Goal: Task Accomplishment & Management: Use online tool/utility

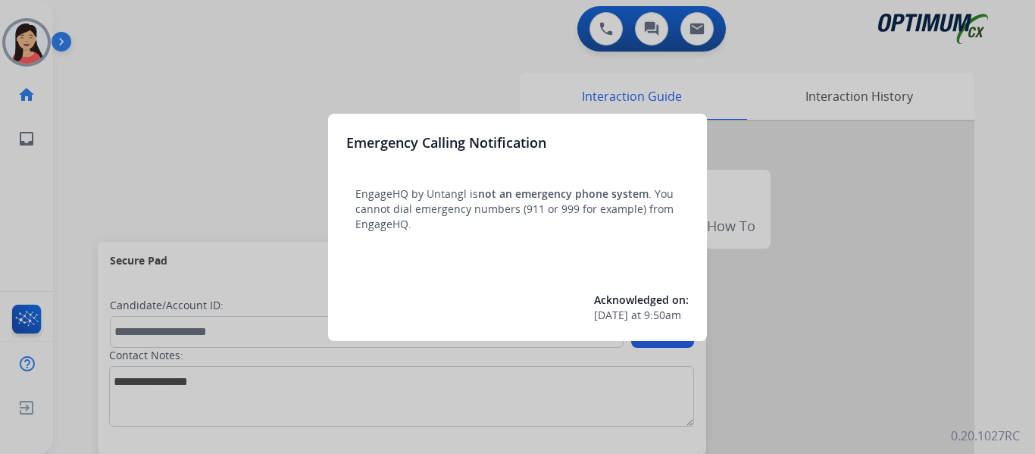
click at [143, 99] on div at bounding box center [517, 227] width 1035 height 454
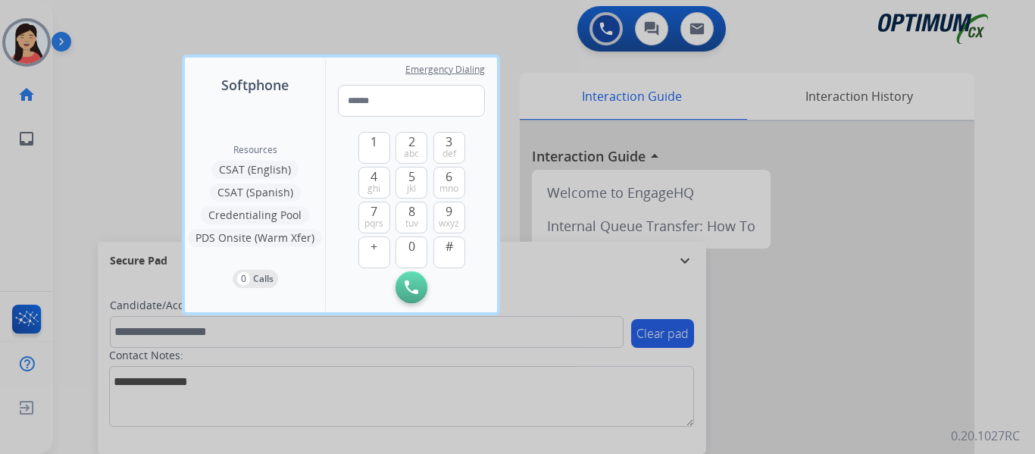
click at [116, 118] on div at bounding box center [517, 227] width 1035 height 454
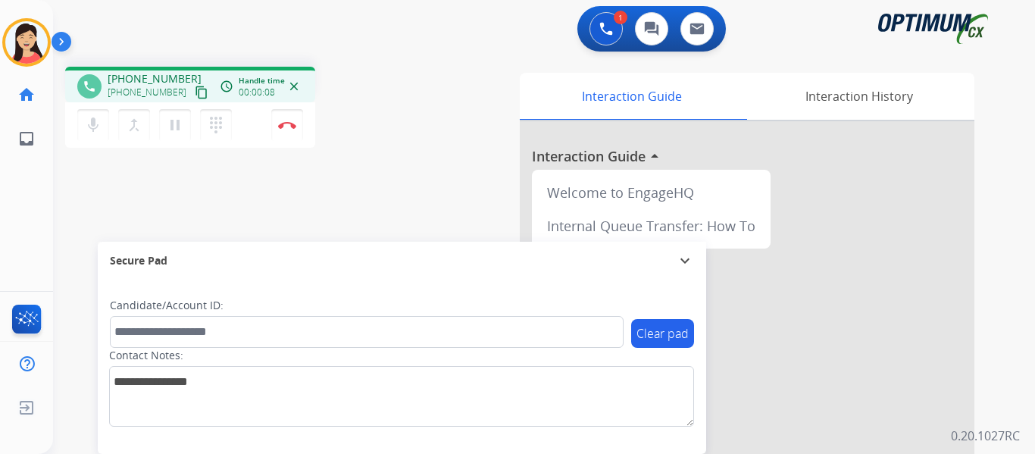
drag, startPoint x: 183, startPoint y: 90, endPoint x: 246, endPoint y: 114, distance: 68.1
click at [195, 89] on mat-icon "content_copy" at bounding box center [202, 93] width 14 height 14
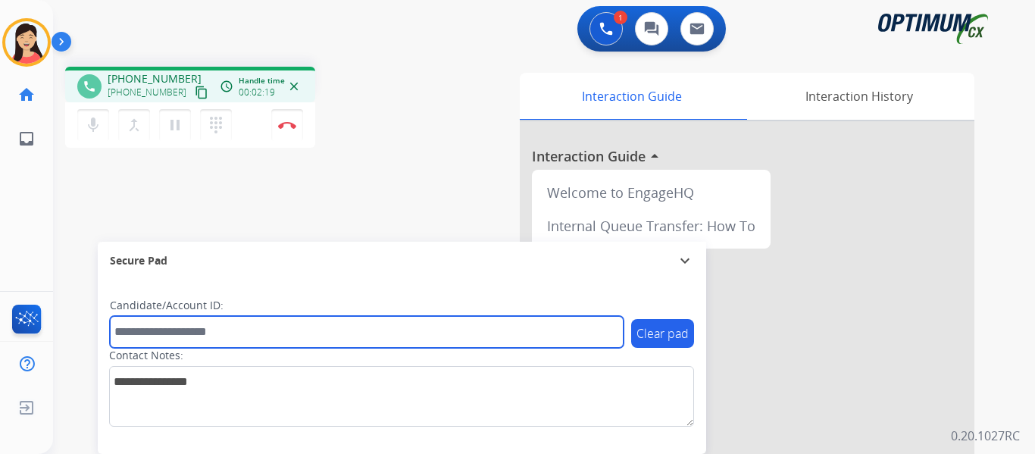
click at [235, 324] on input "text" at bounding box center [367, 332] width 514 height 32
paste input "*******"
type input "*******"
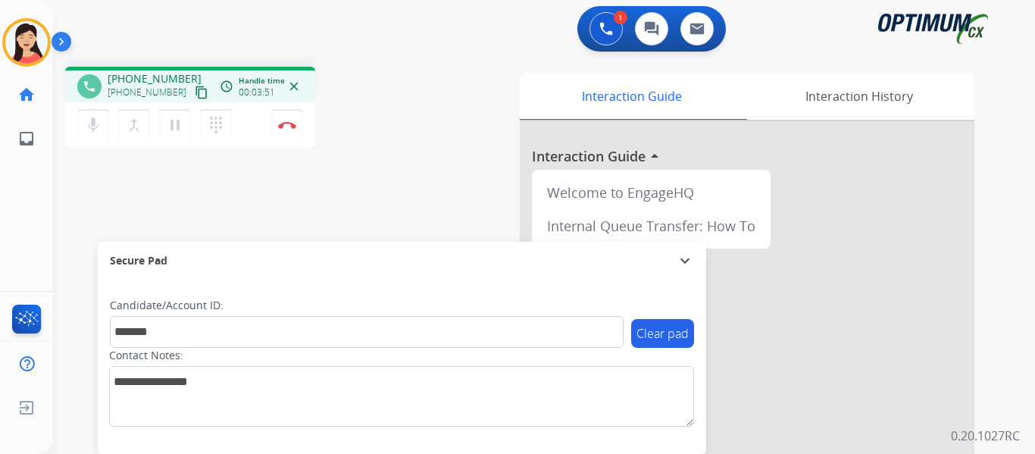
click at [108, 187] on div "phone [PHONE_NUMBER] [PHONE_NUMBER] content_copy access_time Call metrics Queue…" at bounding box center [526, 371] width 946 height 632
click at [167, 125] on mat-icon "pause" at bounding box center [175, 125] width 18 height 18
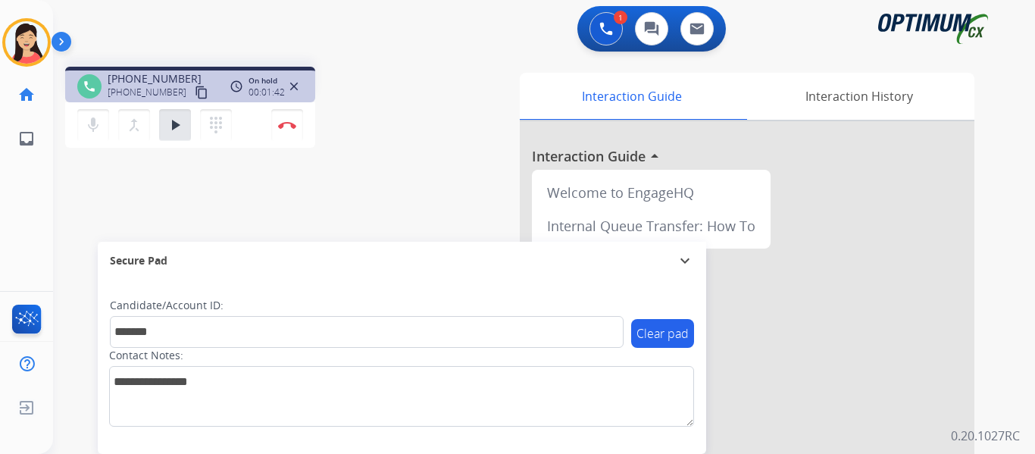
click at [120, 174] on div "phone [PHONE_NUMBER] [PHONE_NUMBER] content_copy access_time Call metrics Queue…" at bounding box center [526, 371] width 946 height 632
click at [170, 105] on div "mic Mute merge_type Bridge play_arrow Hold dialpad Dialpad Disconnect" at bounding box center [190, 124] width 250 height 45
click at [180, 120] on mat-icon "play_arrow" at bounding box center [175, 125] width 18 height 18
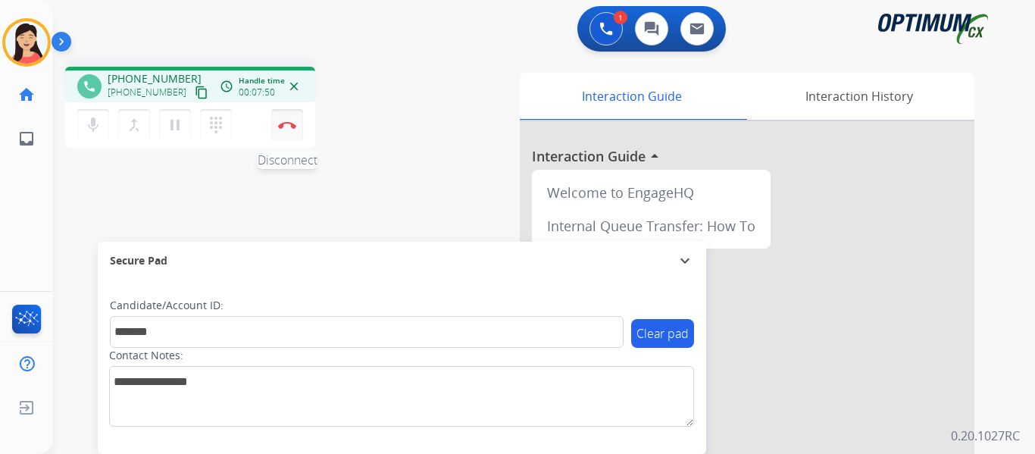
click at [292, 130] on button "Disconnect" at bounding box center [287, 125] width 32 height 32
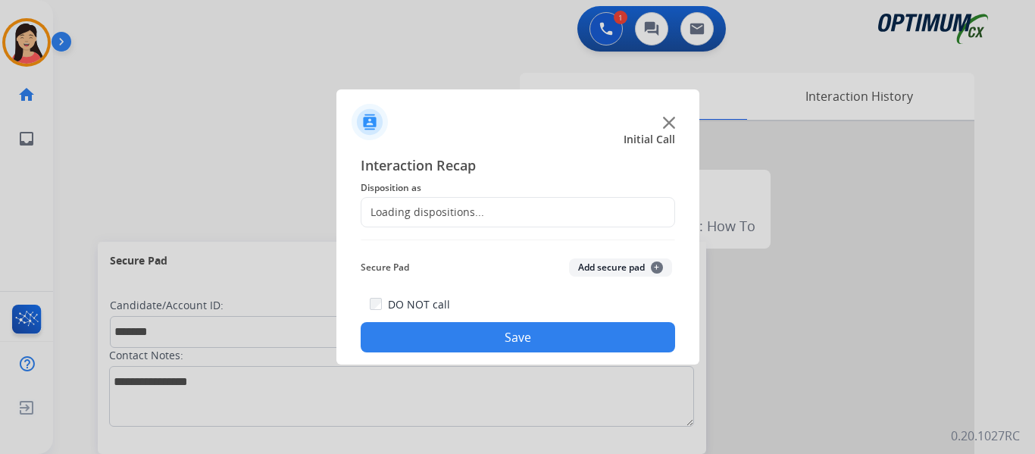
click at [606, 268] on button "Add secure pad +" at bounding box center [620, 267] width 103 height 18
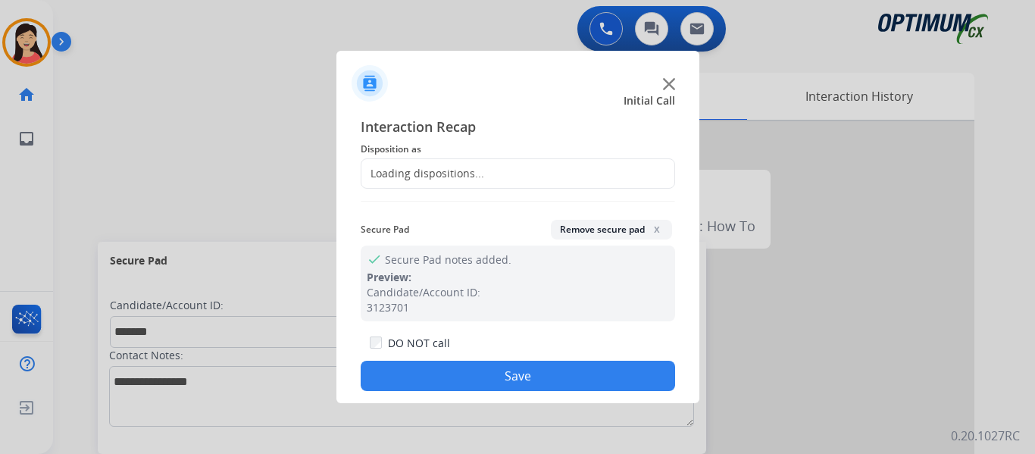
click at [459, 181] on div "Loading dispositions..." at bounding box center [422, 173] width 123 height 15
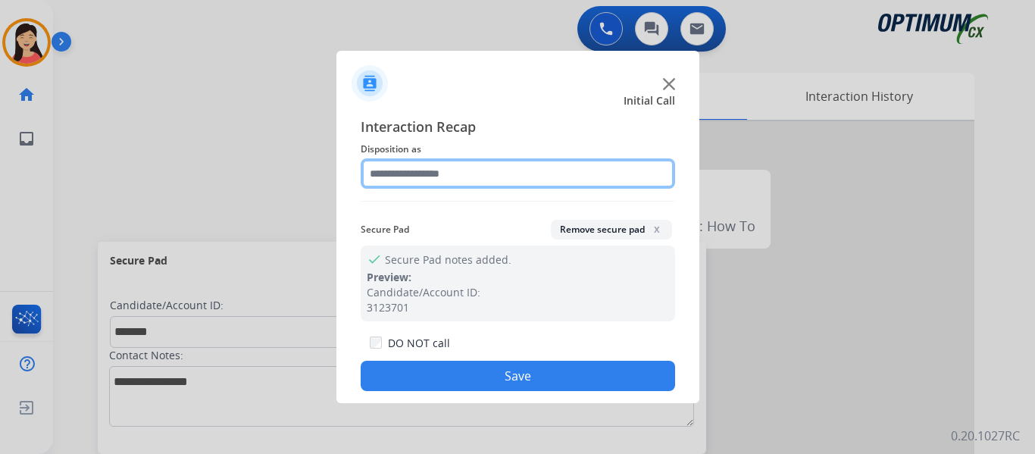
click at [450, 175] on input "text" at bounding box center [518, 173] width 314 height 30
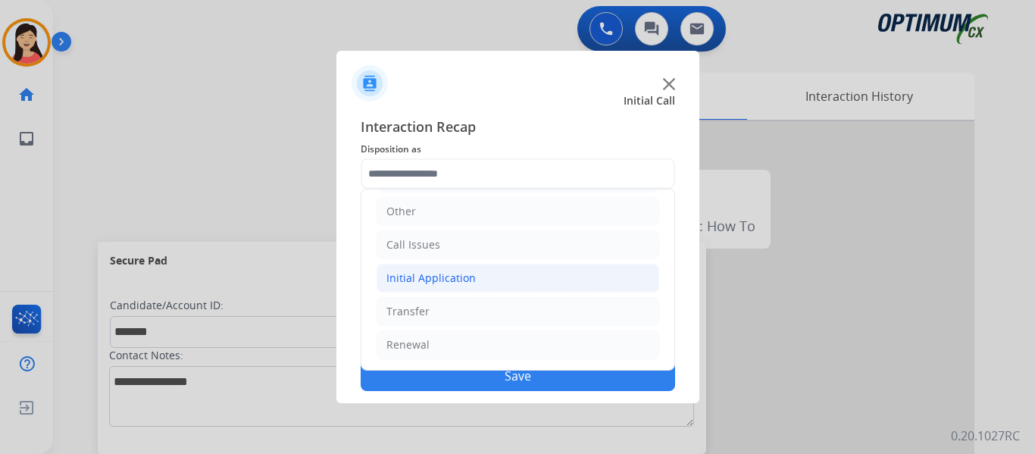
click at [461, 274] on div "Initial Application" at bounding box center [430, 278] width 89 height 15
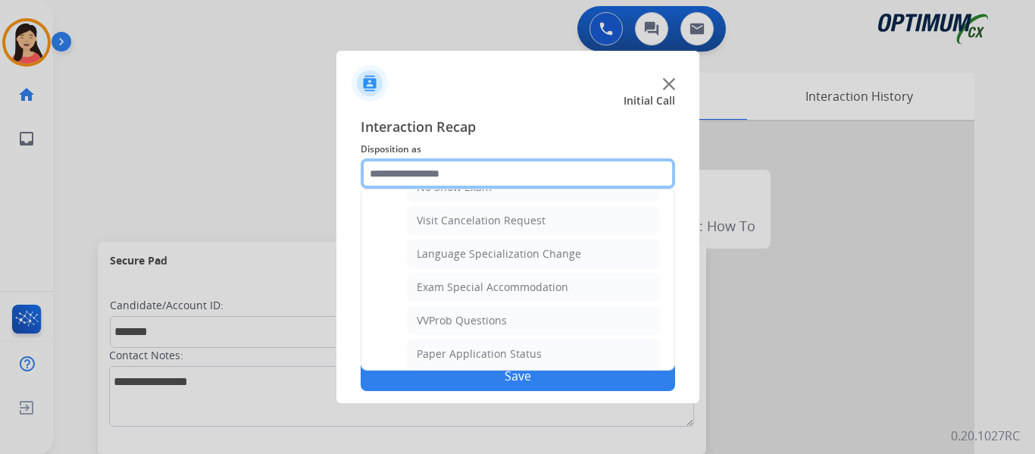
scroll to position [785, 0]
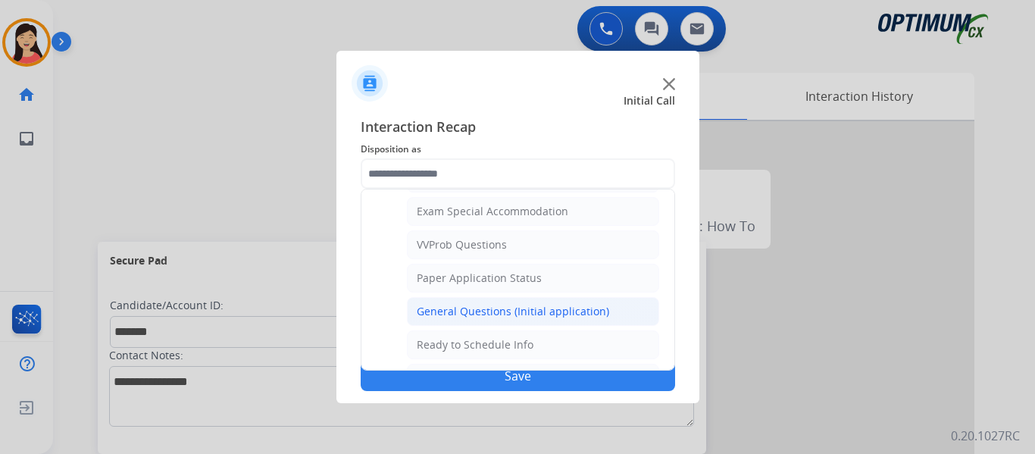
click at [493, 311] on div "General Questions (Initial application)" at bounding box center [513, 311] width 192 height 15
type input "**********"
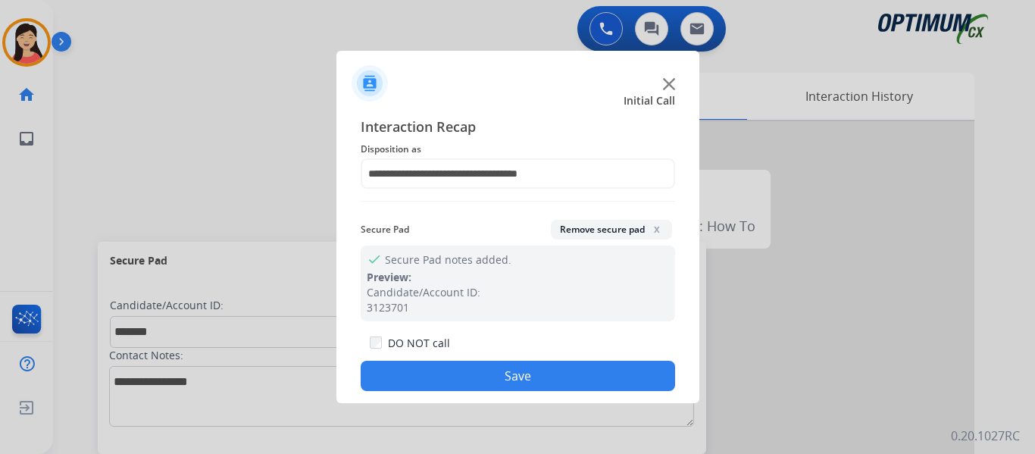
click at [540, 377] on button "Save" at bounding box center [518, 376] width 314 height 30
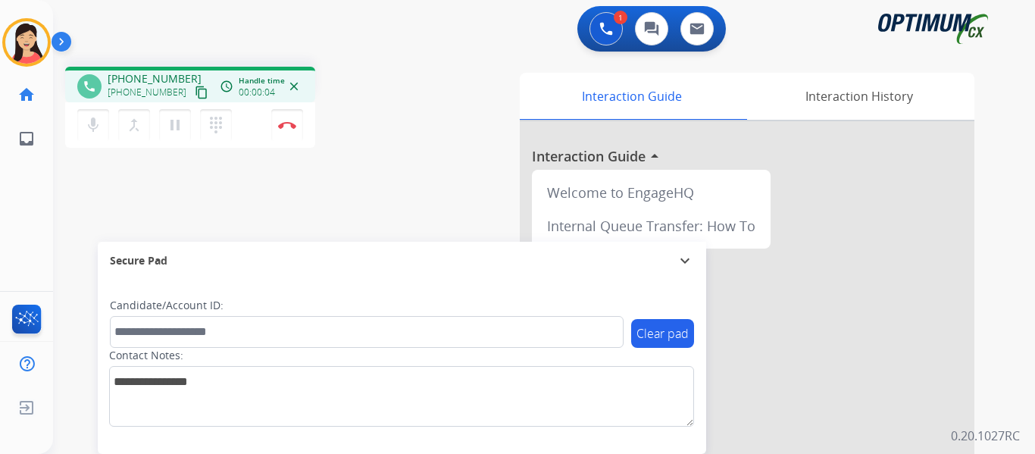
click at [195, 94] on mat-icon "content_copy" at bounding box center [202, 93] width 14 height 14
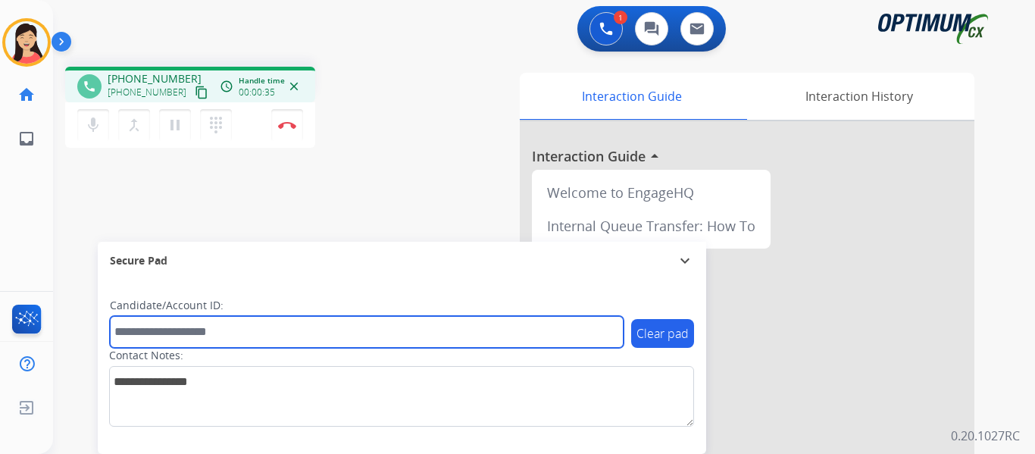
click at [393, 325] on input "text" at bounding box center [367, 332] width 514 height 32
paste input "*******"
type input "*******"
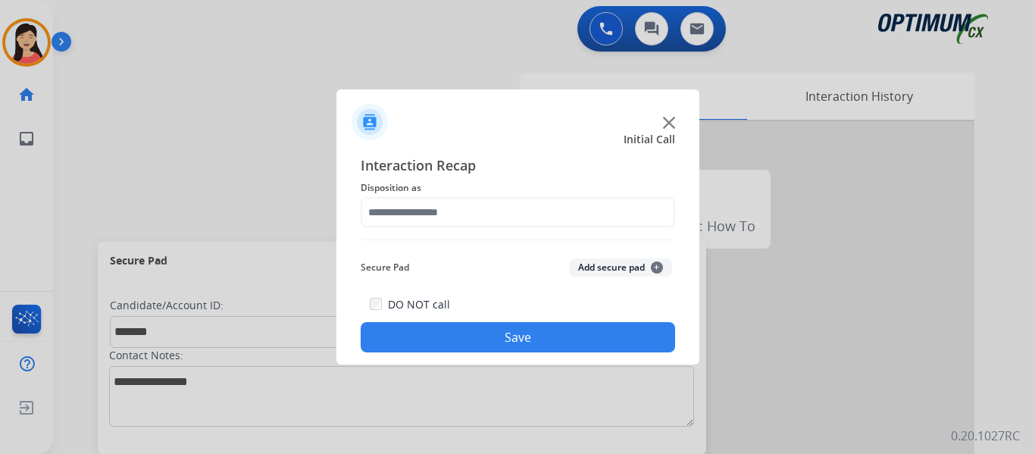
click at [589, 264] on button "Add secure pad +" at bounding box center [620, 267] width 103 height 18
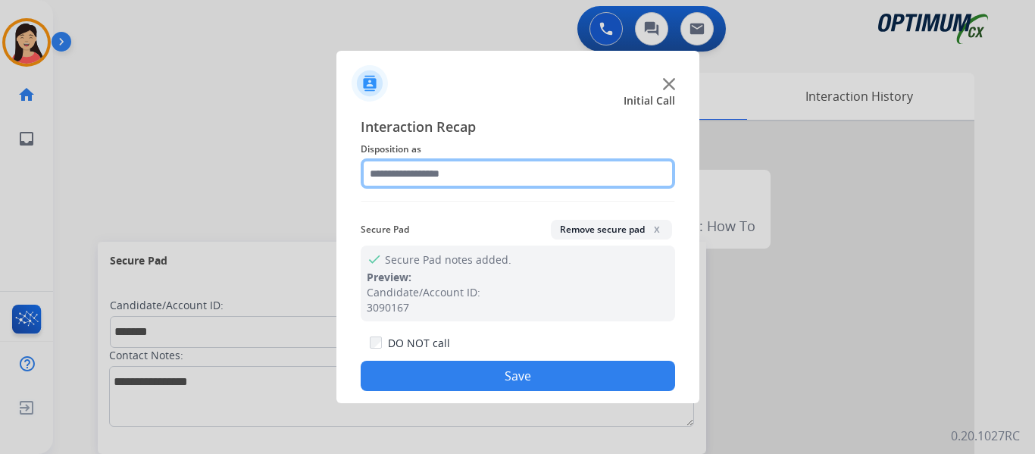
click at [444, 188] on input "text" at bounding box center [518, 173] width 314 height 30
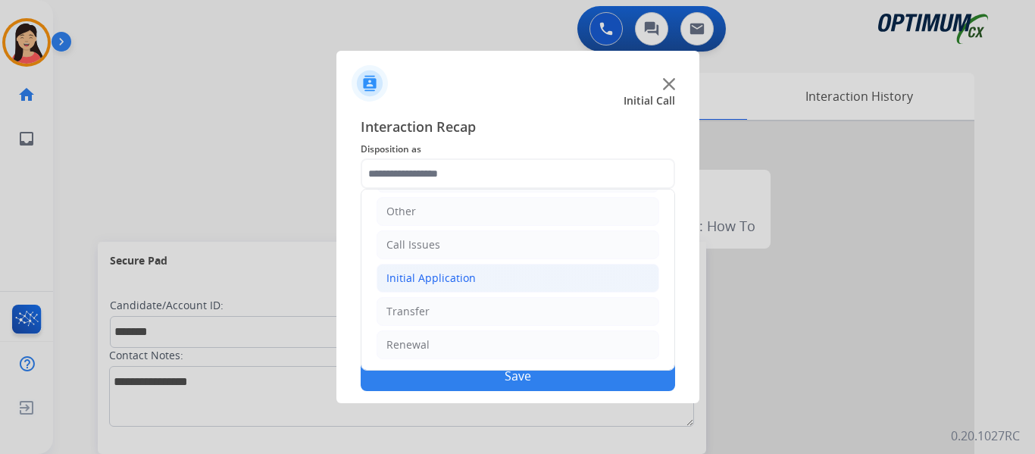
click at [474, 281] on li "Initial Application" at bounding box center [518, 278] width 283 height 29
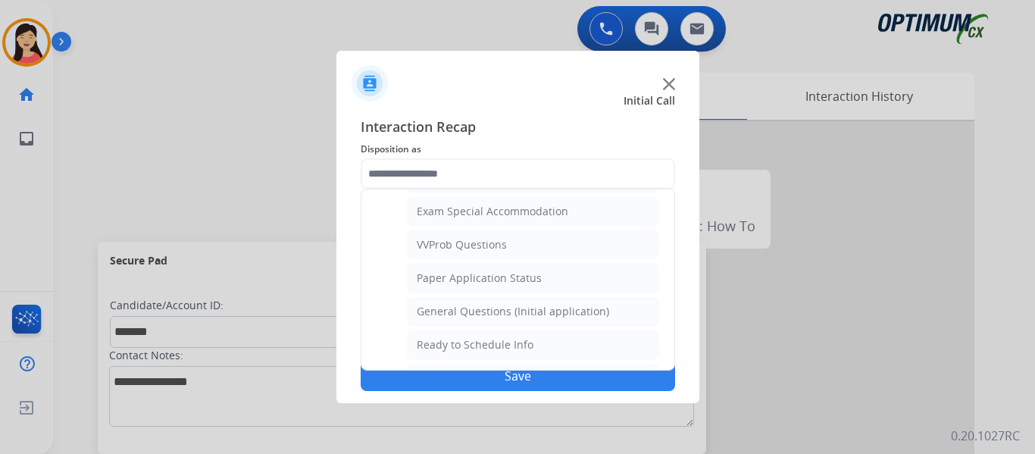
drag, startPoint x: 512, startPoint y: 315, endPoint x: 533, endPoint y: 338, distance: 30.6
click at [513, 315] on div "General Questions (Initial application)" at bounding box center [513, 311] width 192 height 15
type input "**********"
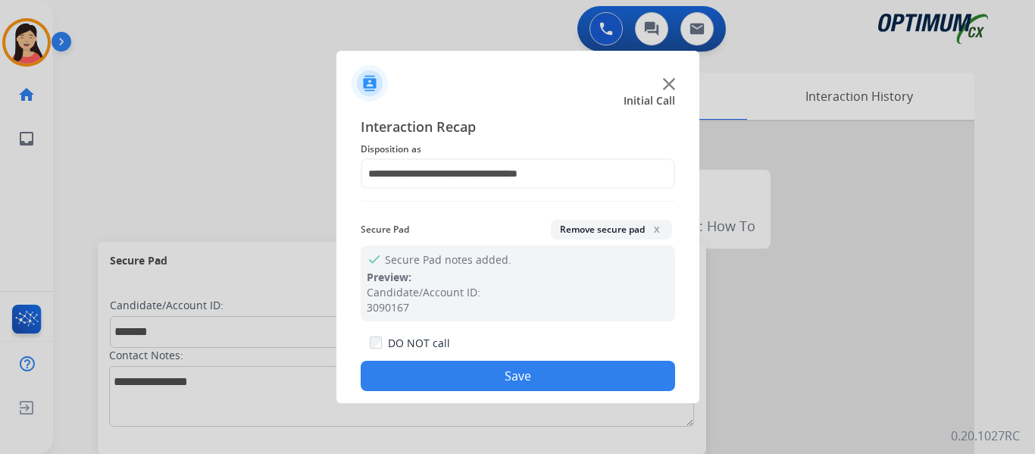
click at [552, 383] on button "Save" at bounding box center [518, 376] width 314 height 30
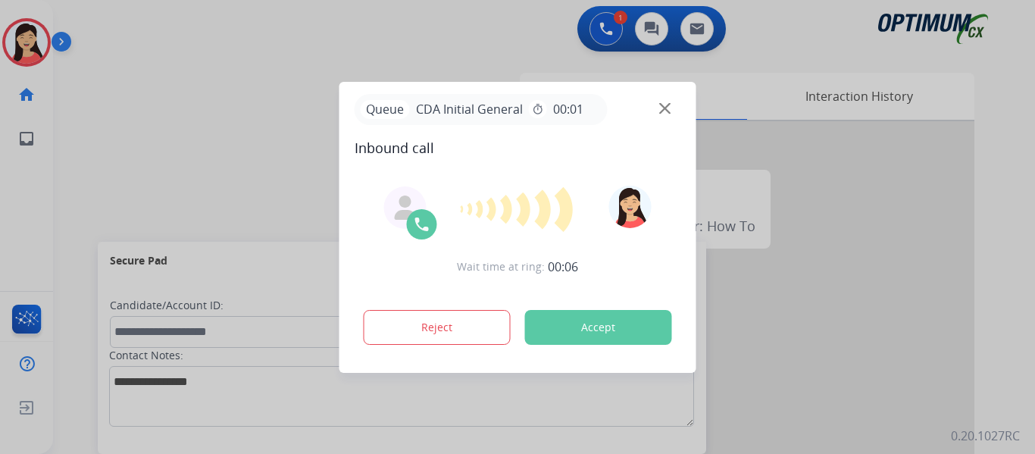
click at [94, 138] on div at bounding box center [517, 227] width 1035 height 454
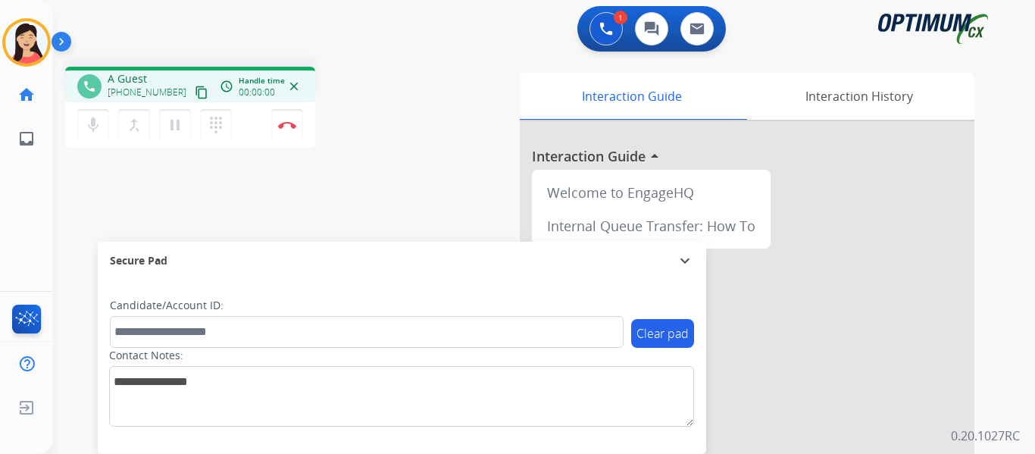
click at [195, 86] on mat-icon "content_copy" at bounding box center [202, 93] width 14 height 14
click at [179, 129] on mat-icon "pause" at bounding box center [175, 125] width 18 height 18
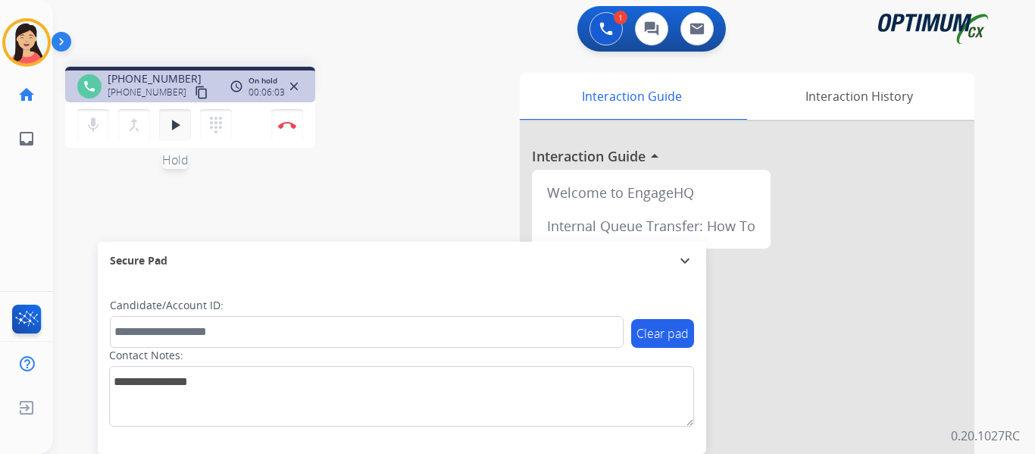
click at [182, 130] on mat-icon "play_arrow" at bounding box center [175, 125] width 18 height 18
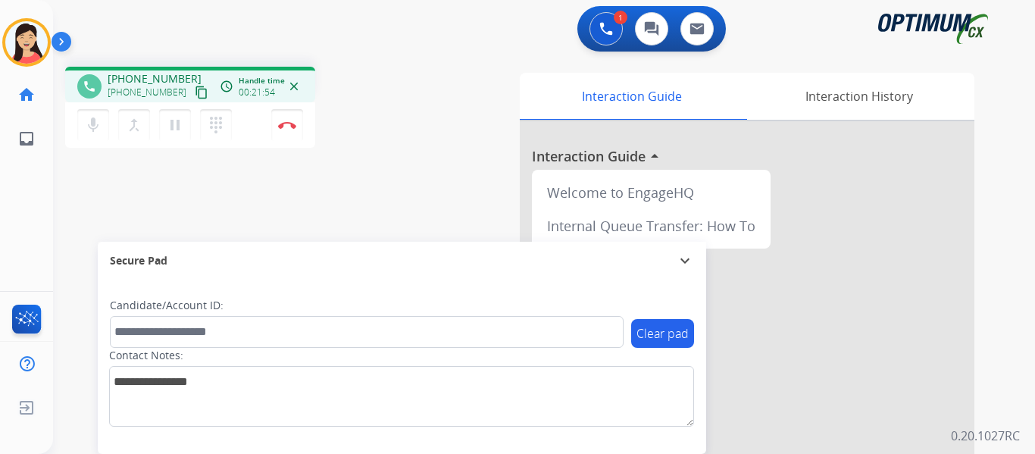
click at [136, 183] on div "phone [PHONE_NUMBER] [PHONE_NUMBER] content_copy access_time Call metrics Queue…" at bounding box center [526, 371] width 946 height 632
click at [286, 130] on button "Disconnect" at bounding box center [287, 125] width 32 height 32
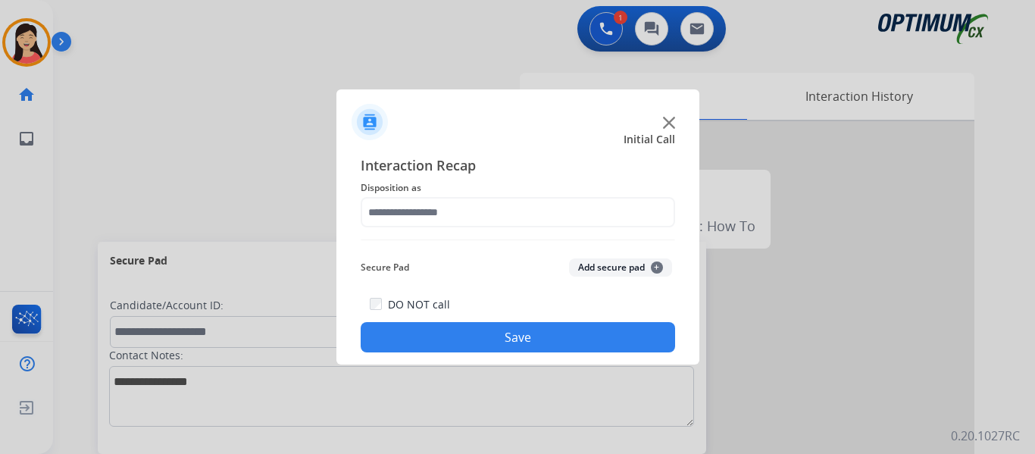
click at [590, 263] on button "Add secure pad +" at bounding box center [620, 267] width 103 height 18
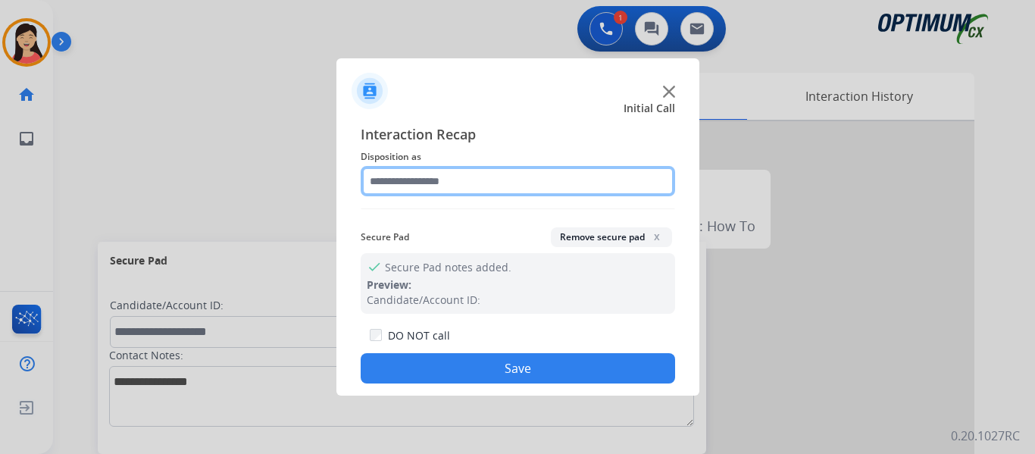
click at [496, 187] on input "text" at bounding box center [518, 181] width 314 height 30
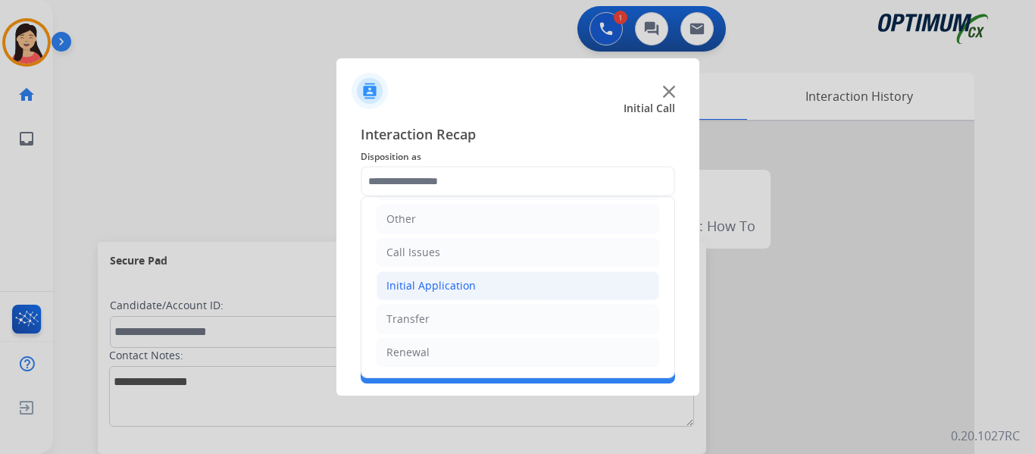
click at [452, 285] on div "Initial Application" at bounding box center [430, 285] width 89 height 15
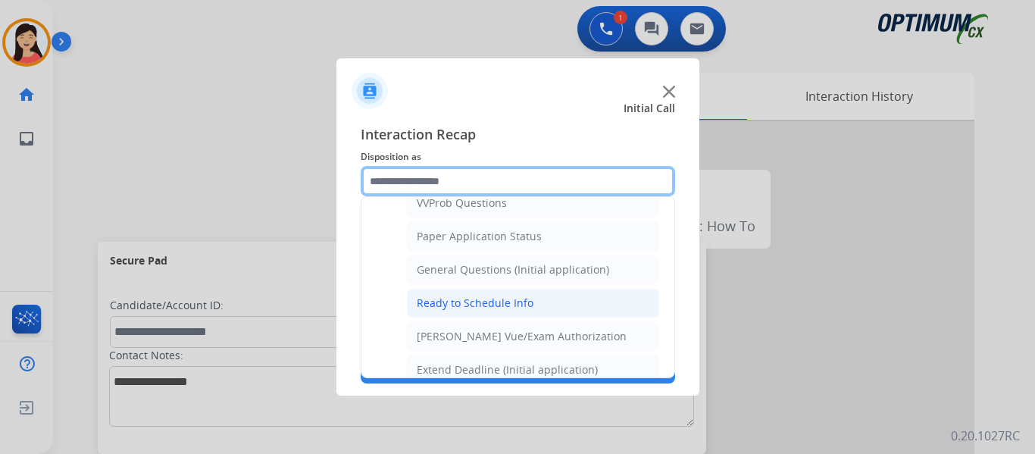
scroll to position [767, 0]
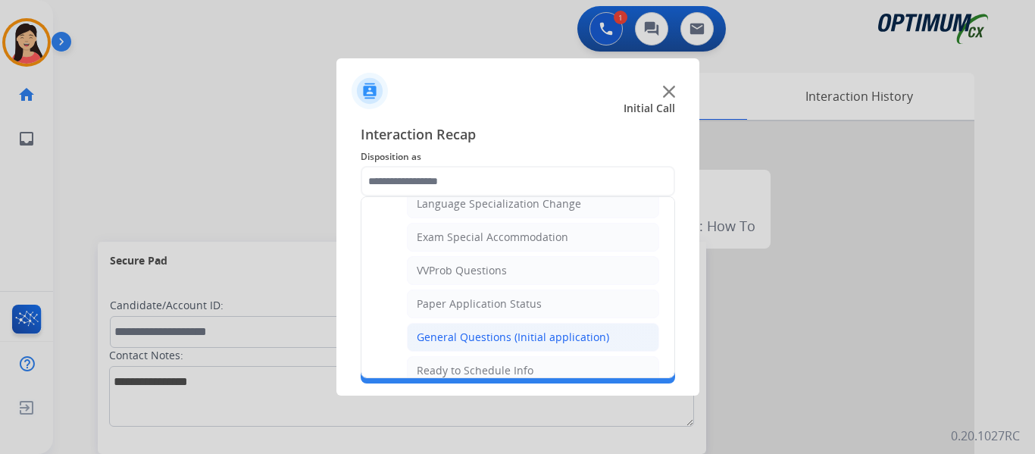
click at [495, 327] on li "General Questions (Initial application)" at bounding box center [533, 337] width 252 height 29
type input "**********"
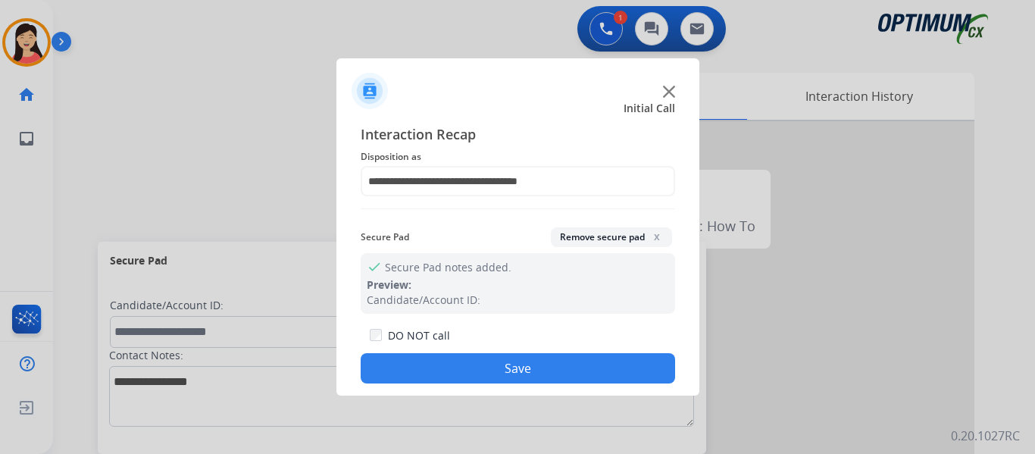
click at [557, 373] on button "Save" at bounding box center [518, 368] width 314 height 30
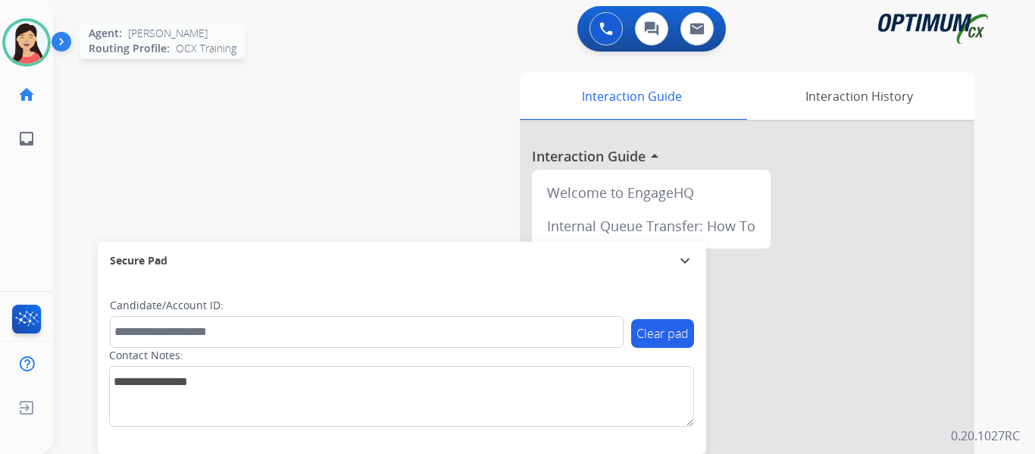
click at [33, 36] on img at bounding box center [26, 42] width 42 height 42
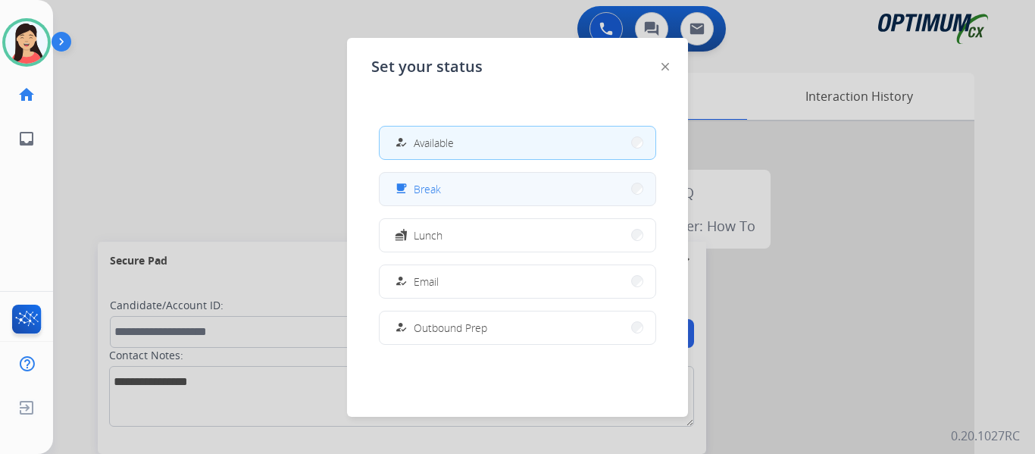
click at [436, 198] on button "free_breakfast Break" at bounding box center [518, 189] width 276 height 33
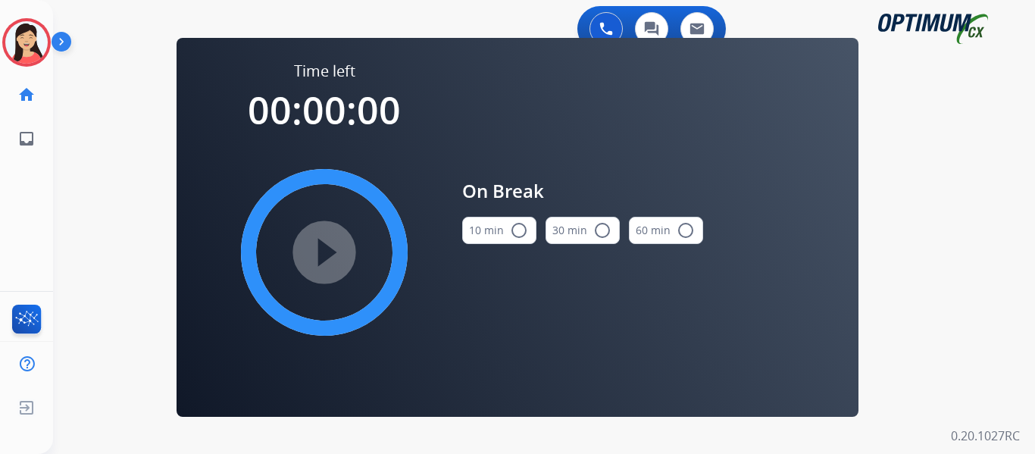
click at [507, 224] on button "10 min radio_button_unchecked" at bounding box center [499, 230] width 74 height 27
click at [333, 246] on mat-icon "play_circle_filled" at bounding box center [324, 252] width 18 height 18
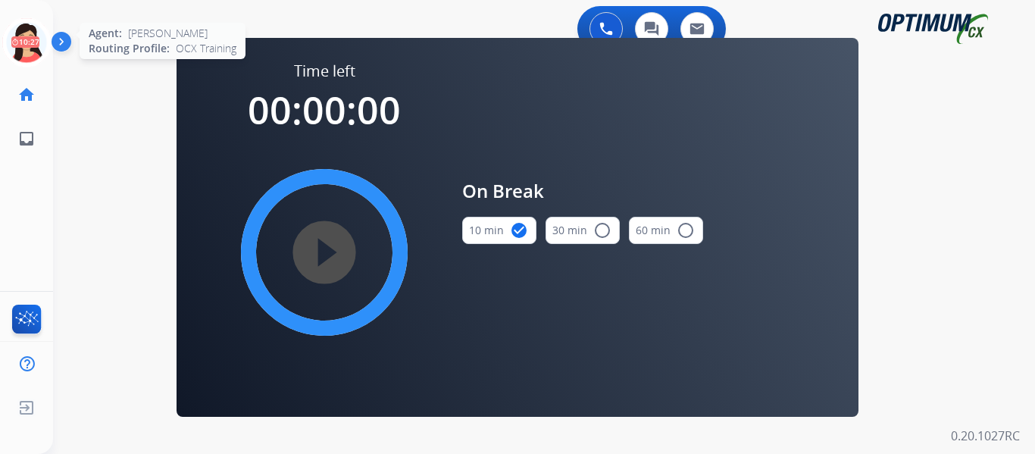
click at [22, 41] on icon at bounding box center [26, 42] width 49 height 49
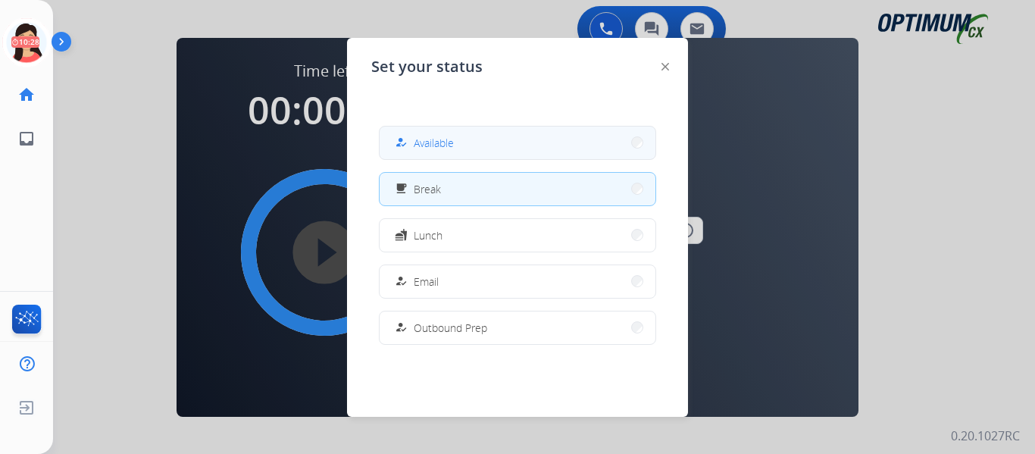
click at [449, 142] on span "Available" at bounding box center [434, 143] width 40 height 16
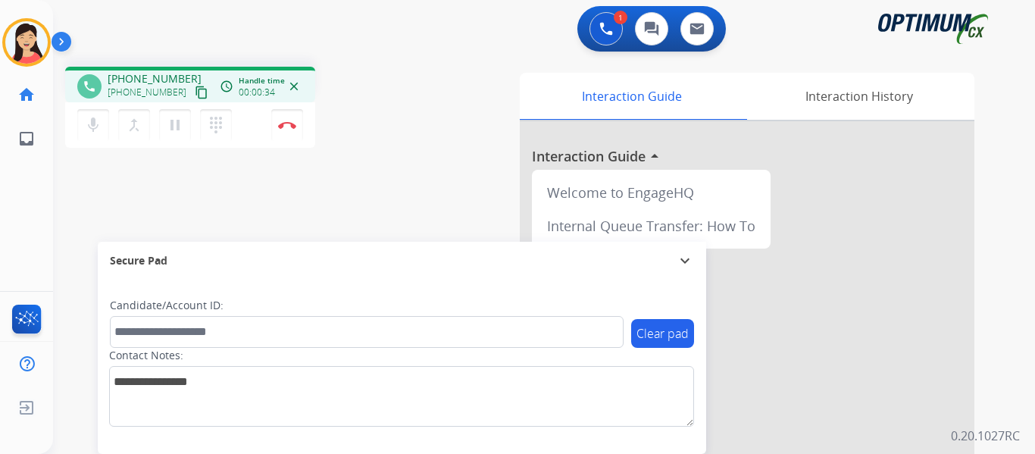
click at [132, 212] on div "phone [PHONE_NUMBER] [PHONE_NUMBER] content_copy access_time Call metrics Queue…" at bounding box center [526, 371] width 946 height 632
click at [195, 91] on mat-icon "content_copy" at bounding box center [202, 93] width 14 height 14
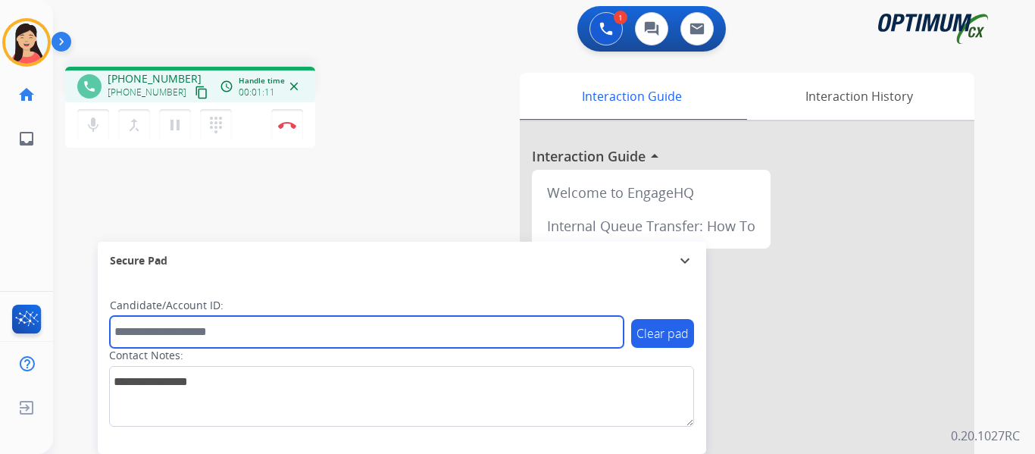
click at [360, 337] on input "text" at bounding box center [367, 332] width 514 height 32
paste input "*******"
type input "*******"
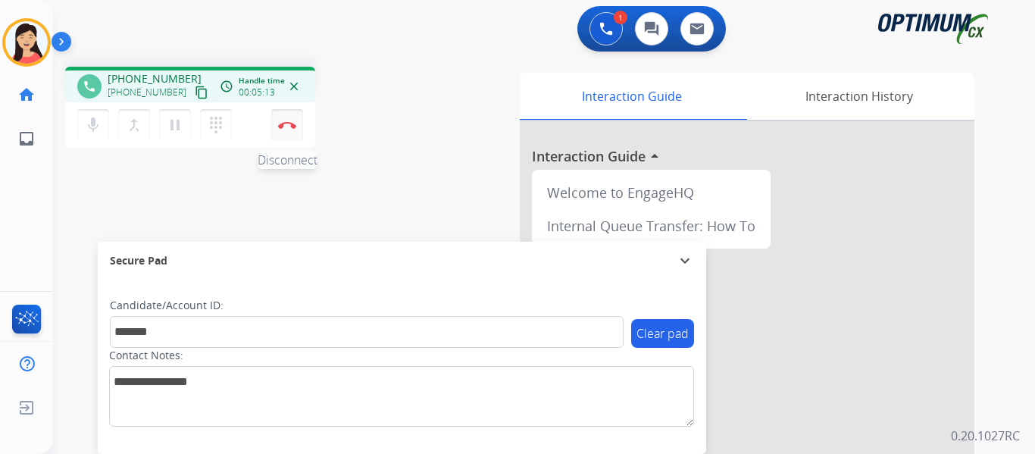
click at [282, 129] on button "Disconnect" at bounding box center [287, 125] width 32 height 32
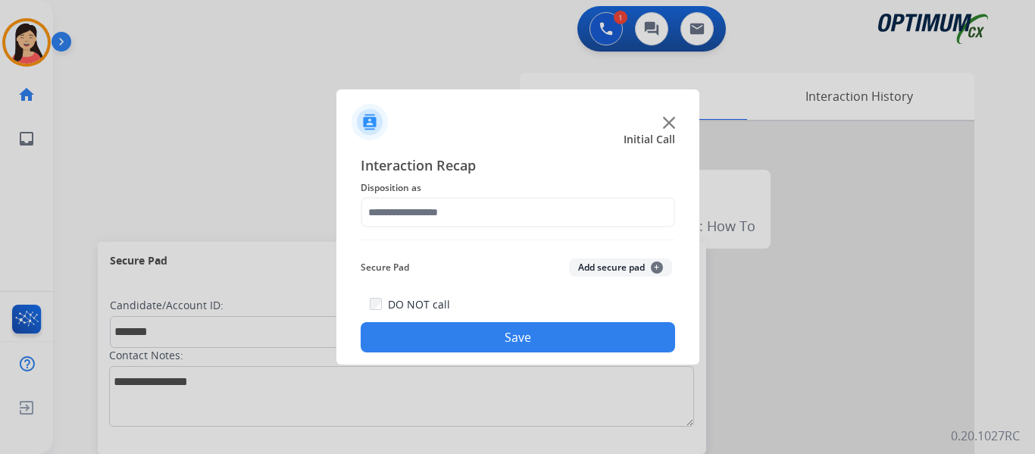
click at [590, 258] on button "Add secure pad +" at bounding box center [620, 267] width 103 height 18
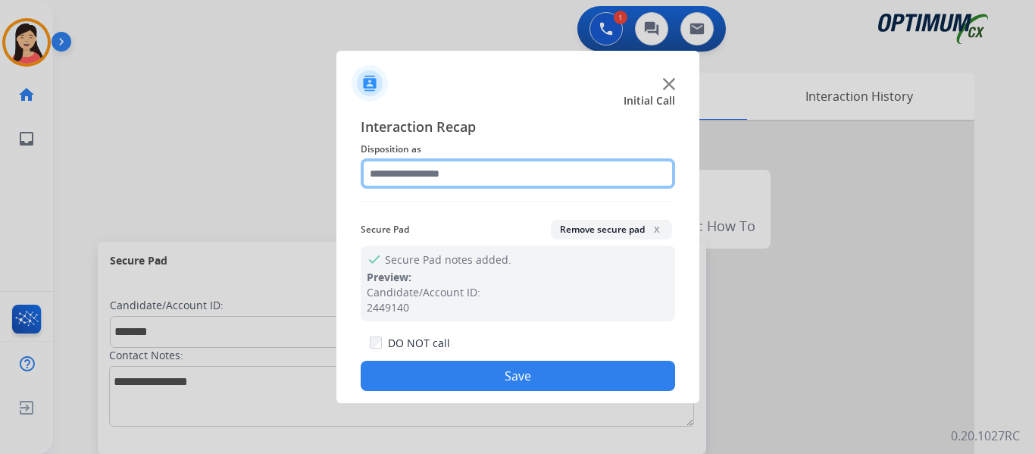
click at [455, 169] on input "text" at bounding box center [518, 173] width 314 height 30
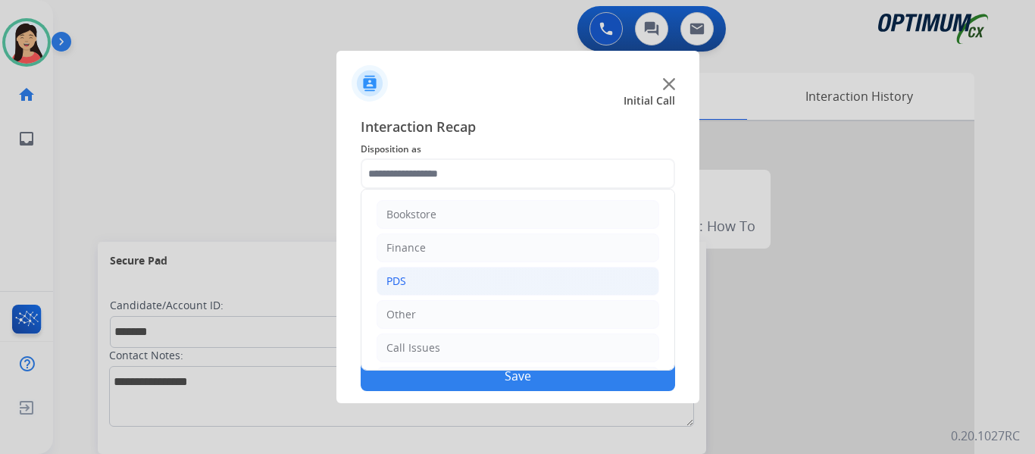
click at [459, 275] on li "PDS" at bounding box center [518, 281] width 283 height 29
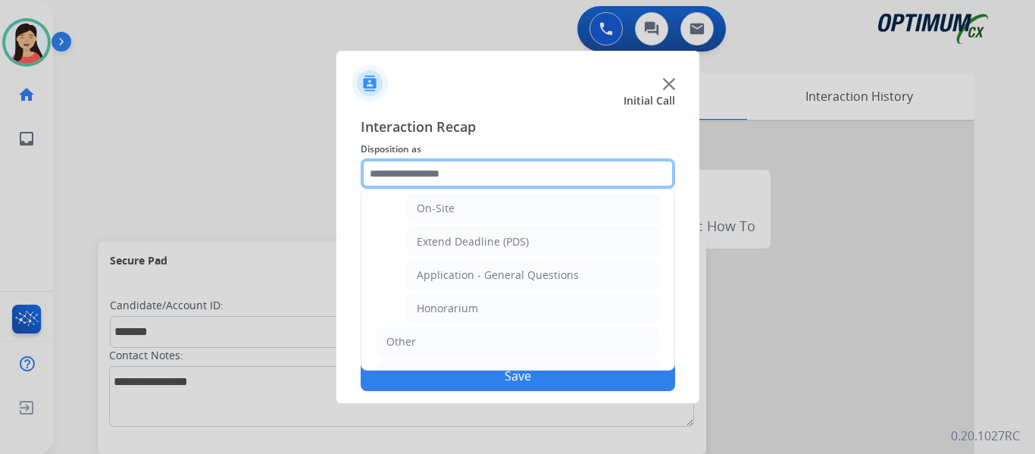
scroll to position [379, 0]
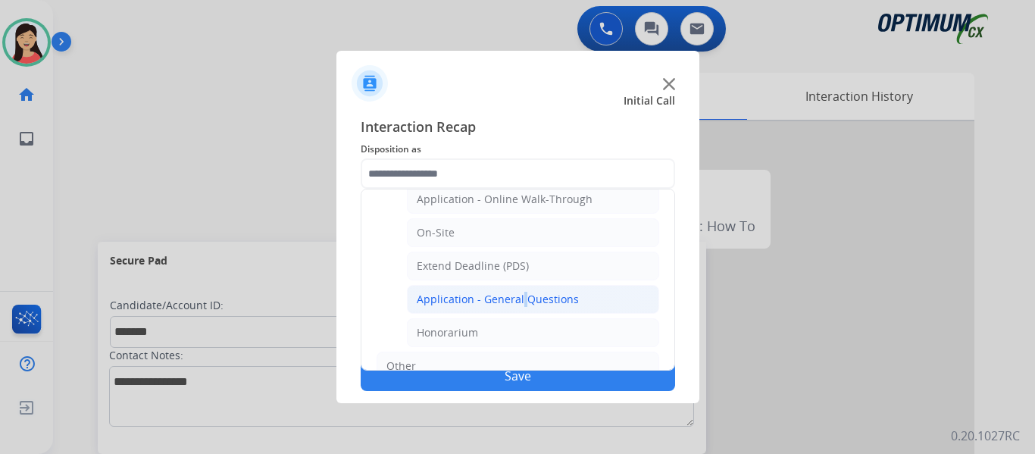
click at [520, 291] on li "Application - General Questions" at bounding box center [533, 299] width 252 height 29
type input "**********"
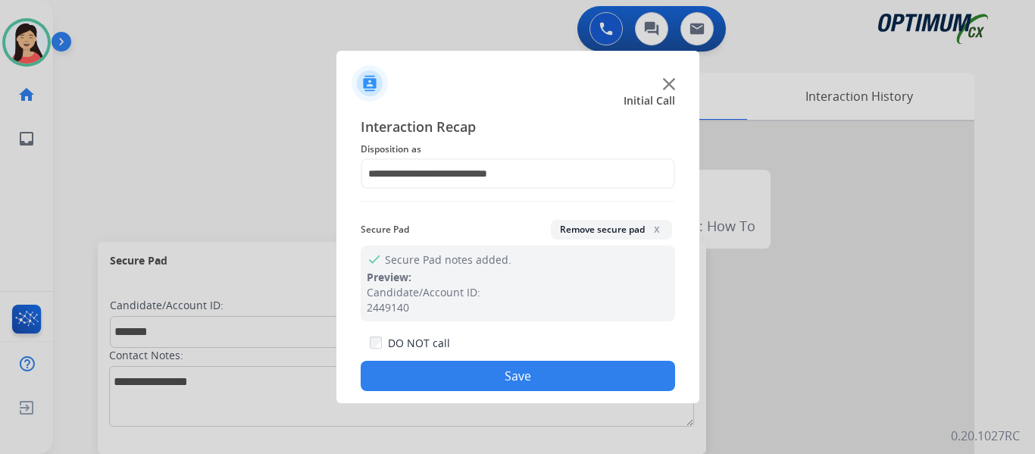
click at [584, 236] on button "Remove secure pad x" at bounding box center [611, 230] width 121 height 20
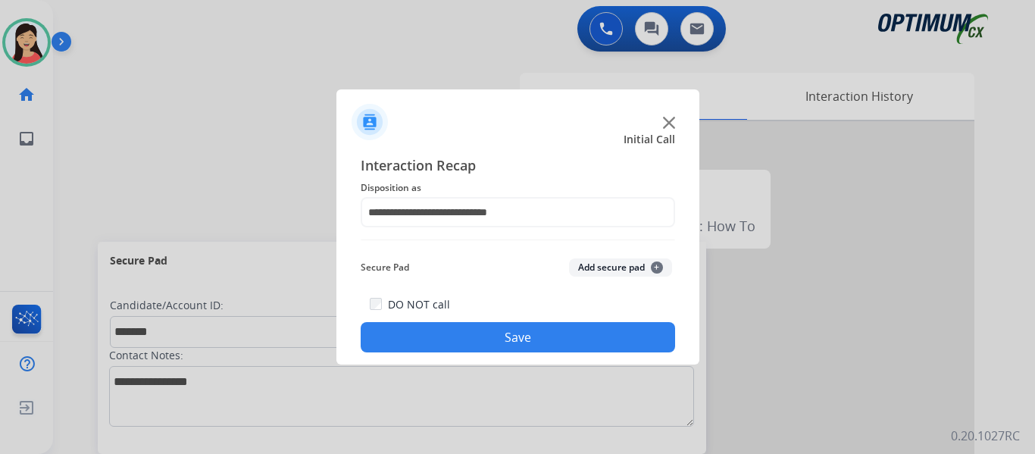
click at [593, 274] on button "Add secure pad +" at bounding box center [620, 267] width 103 height 18
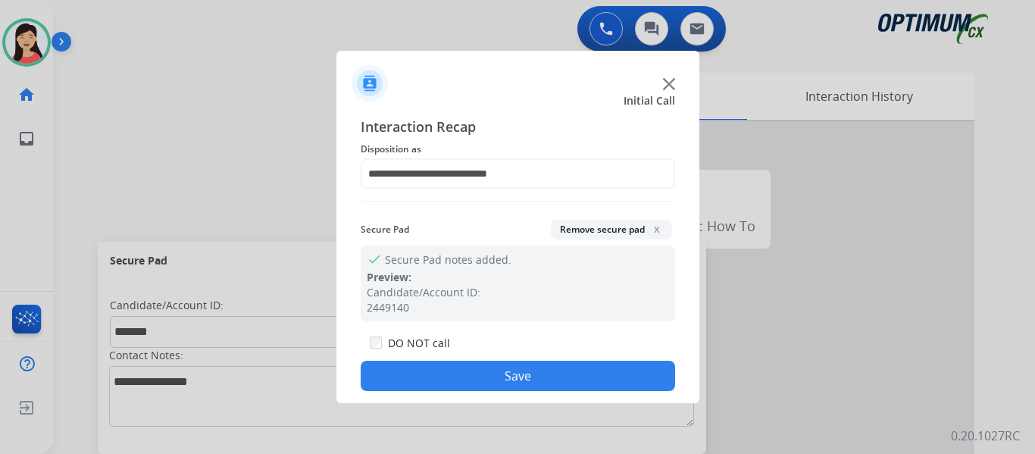
click at [539, 378] on button "Save" at bounding box center [518, 376] width 314 height 30
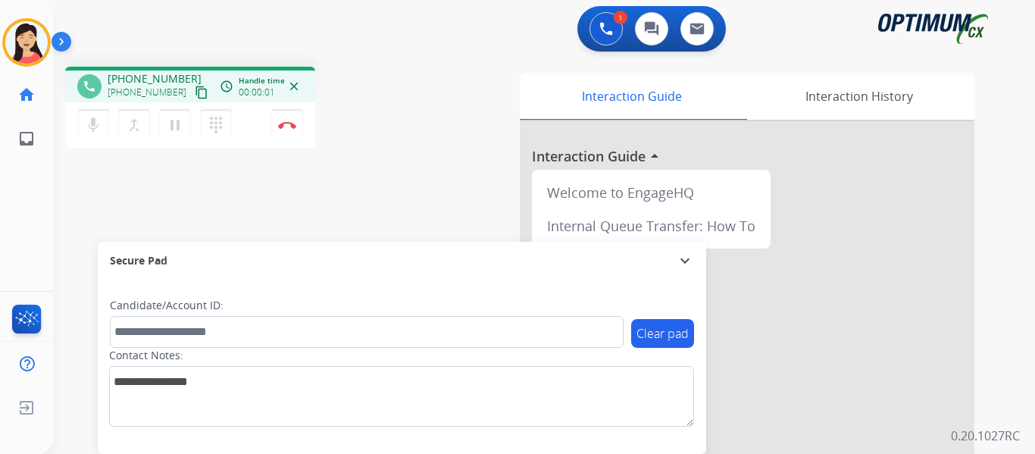
click at [192, 95] on button "content_copy" at bounding box center [201, 92] width 18 height 18
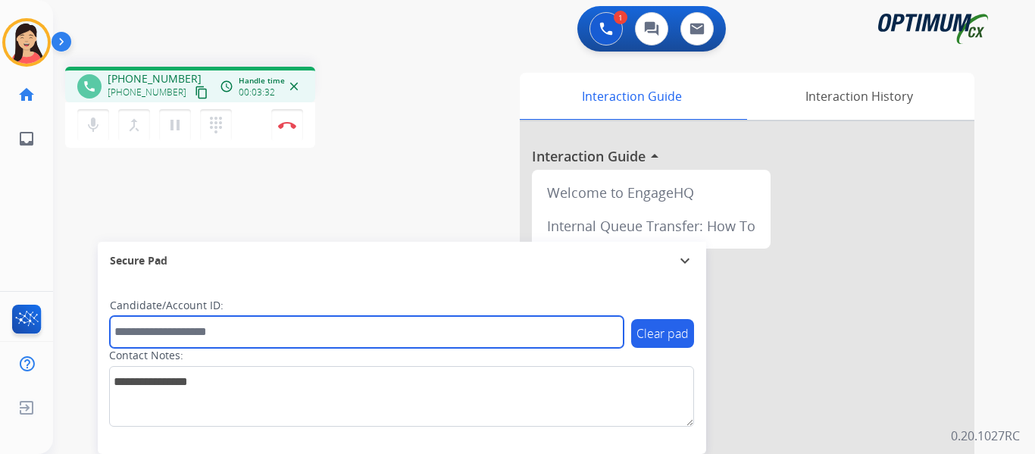
click at [230, 333] on input "text" at bounding box center [367, 332] width 514 height 32
paste input "*******"
type input "*******"
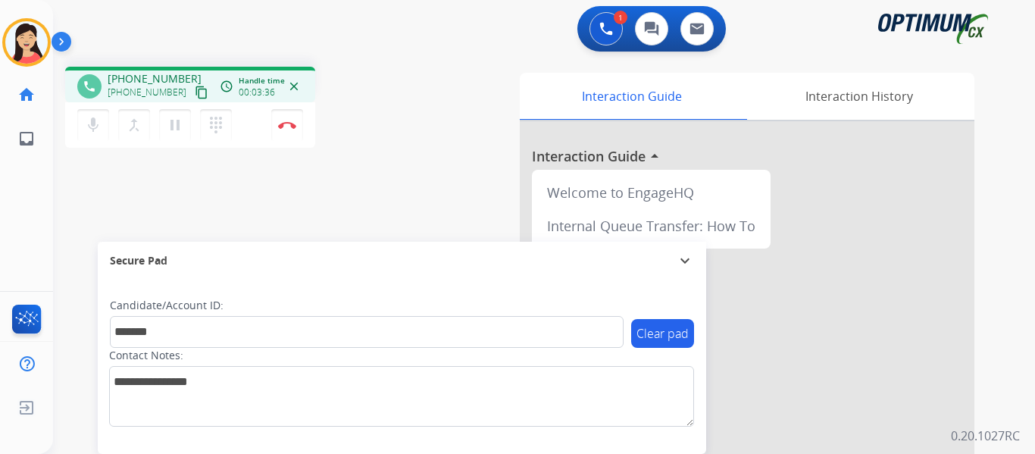
click at [195, 92] on mat-icon "content_copy" at bounding box center [202, 93] width 14 height 14
click at [195, 91] on mat-icon "content_copy" at bounding box center [202, 93] width 14 height 14
click at [284, 131] on button "Disconnect" at bounding box center [287, 125] width 32 height 32
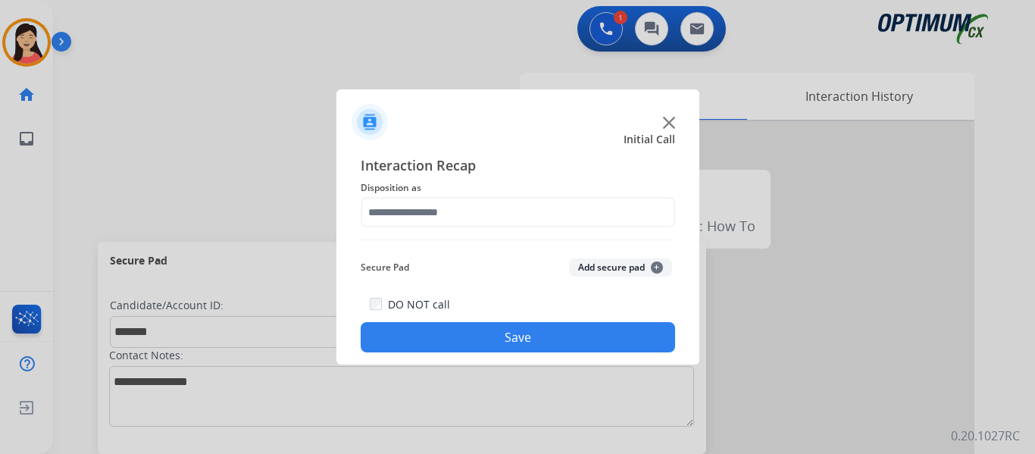
click at [590, 271] on button "Add secure pad +" at bounding box center [620, 267] width 103 height 18
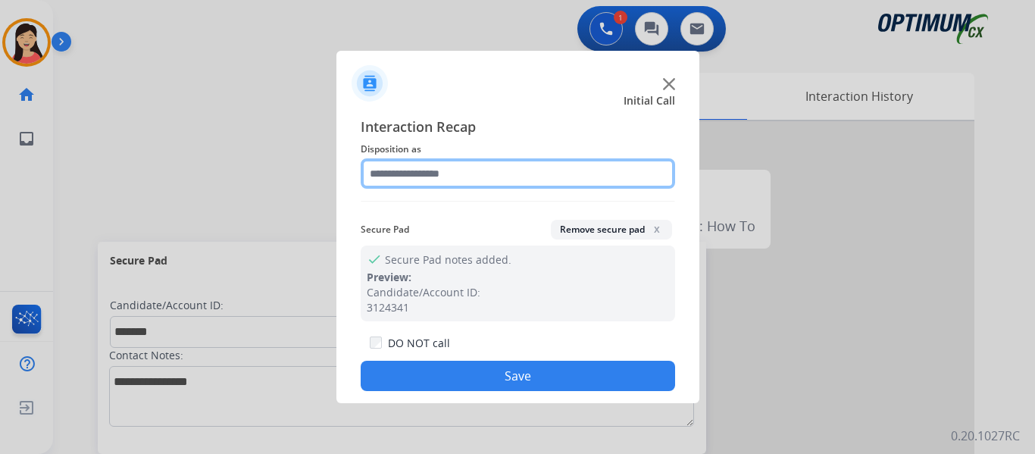
click at [456, 180] on input "text" at bounding box center [518, 173] width 314 height 30
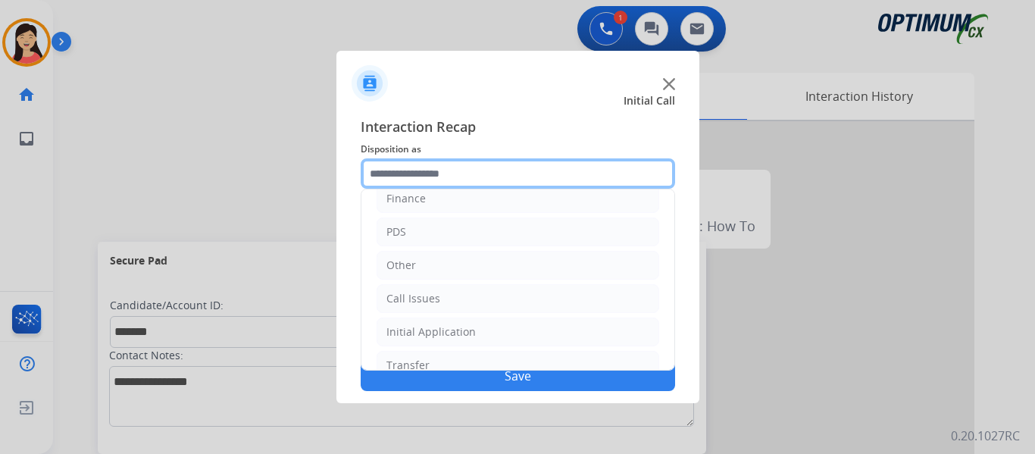
scroll to position [103, 0]
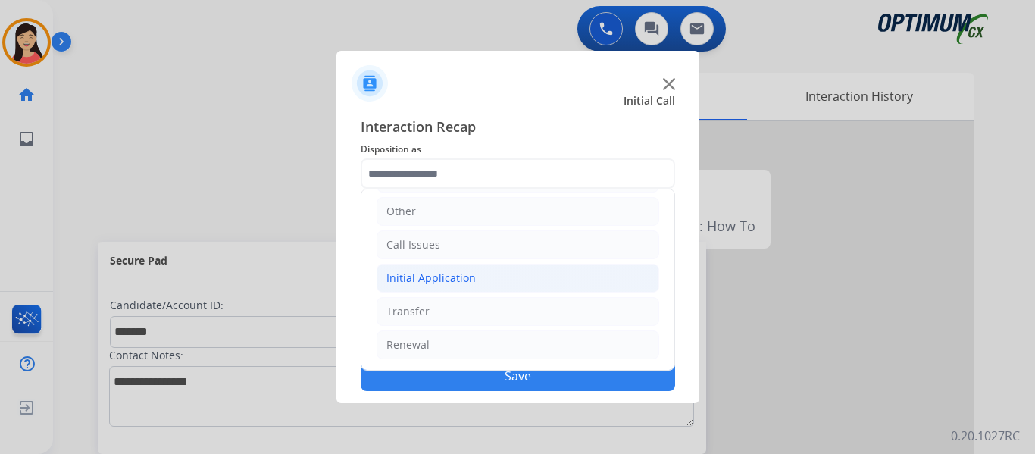
click at [468, 280] on div "Initial Application" at bounding box center [430, 278] width 89 height 15
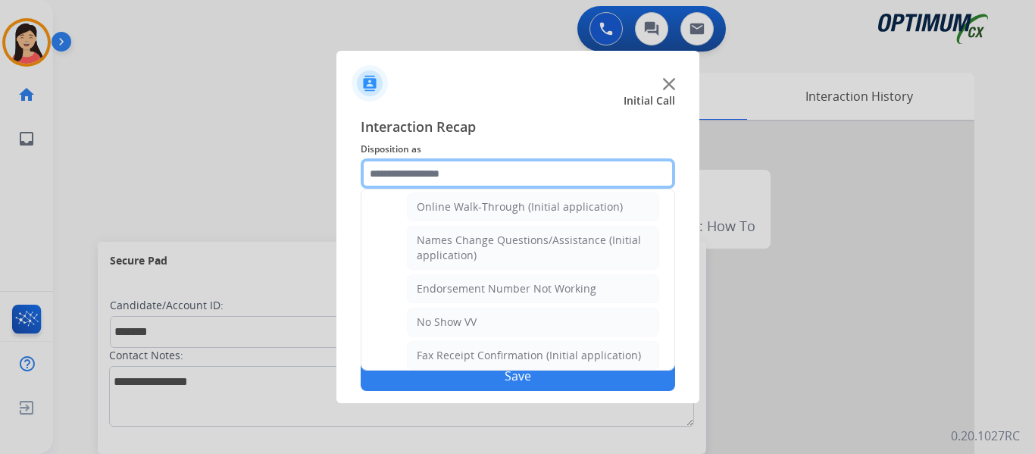
scroll to position [785, 0]
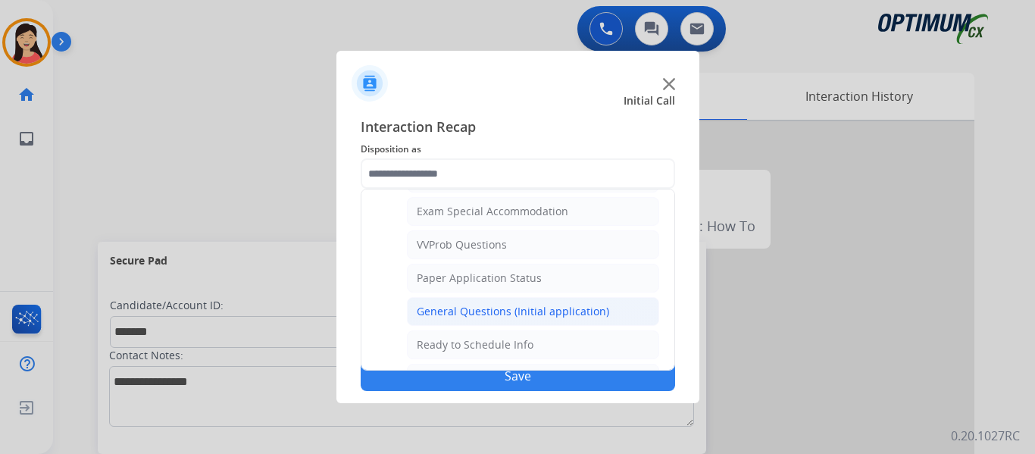
click at [507, 320] on li "General Questions (Initial application)" at bounding box center [533, 311] width 252 height 29
type input "**********"
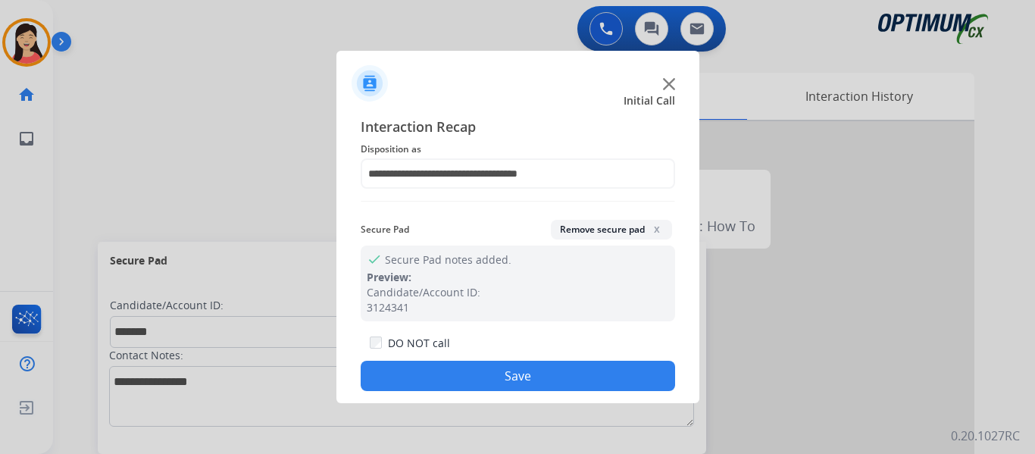
click at [544, 366] on button "Save" at bounding box center [518, 376] width 314 height 30
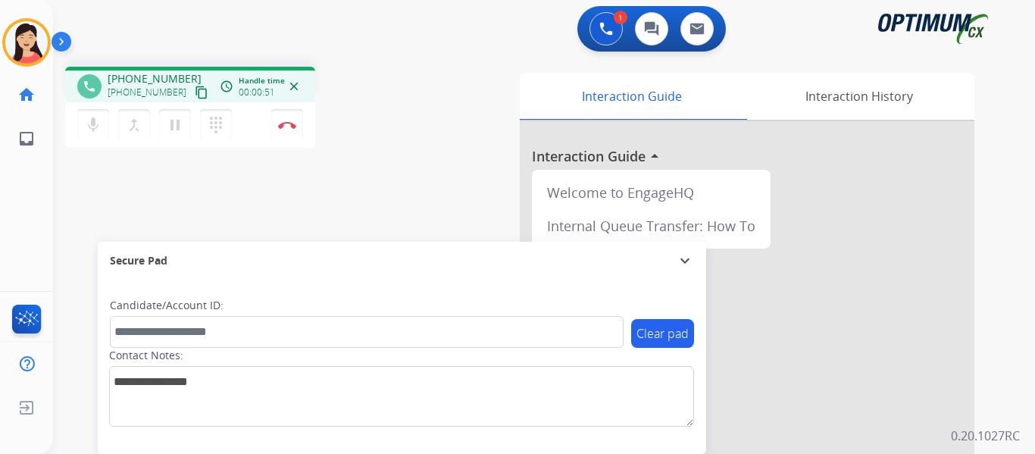
click at [195, 95] on mat-icon "content_copy" at bounding box center [202, 93] width 14 height 14
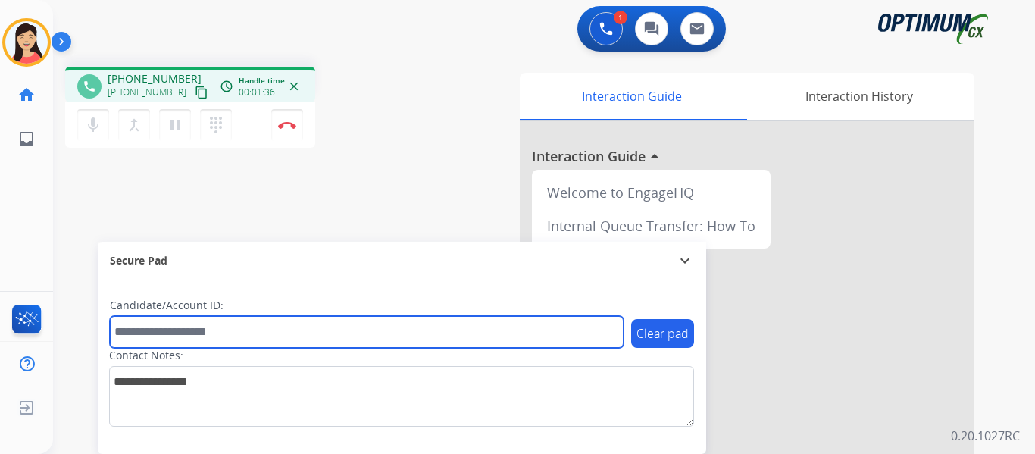
click at [392, 332] on input "text" at bounding box center [367, 332] width 514 height 32
paste input "*******"
type input "*******"
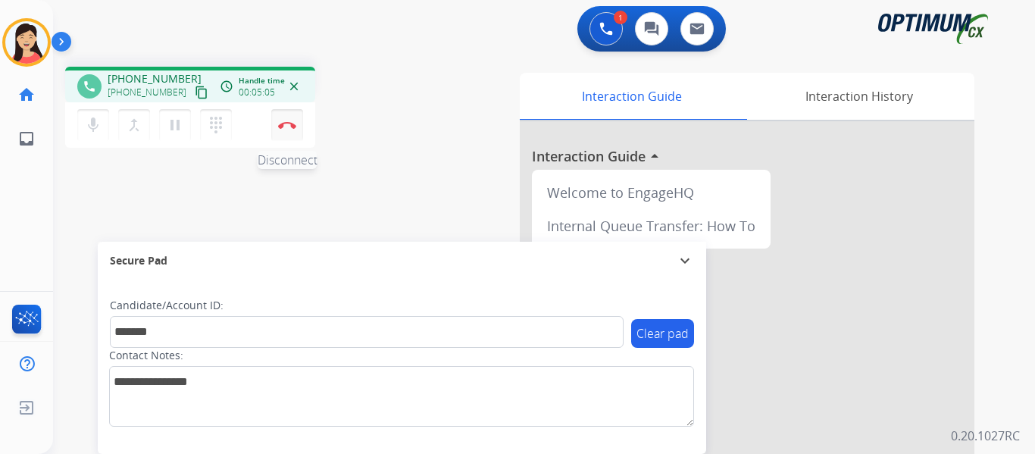
click at [286, 129] on button "Disconnect" at bounding box center [287, 125] width 32 height 32
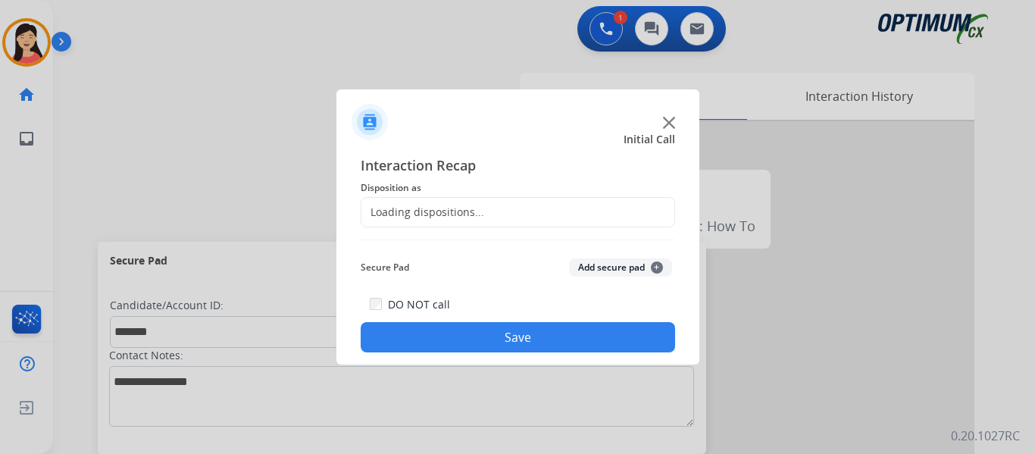
click at [605, 274] on button "Add secure pad +" at bounding box center [620, 267] width 103 height 18
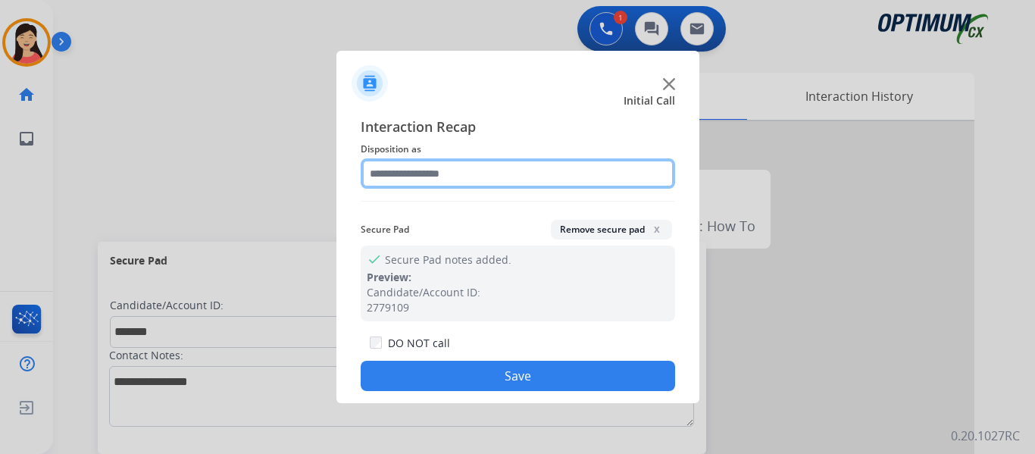
click at [488, 174] on input "text" at bounding box center [518, 173] width 314 height 30
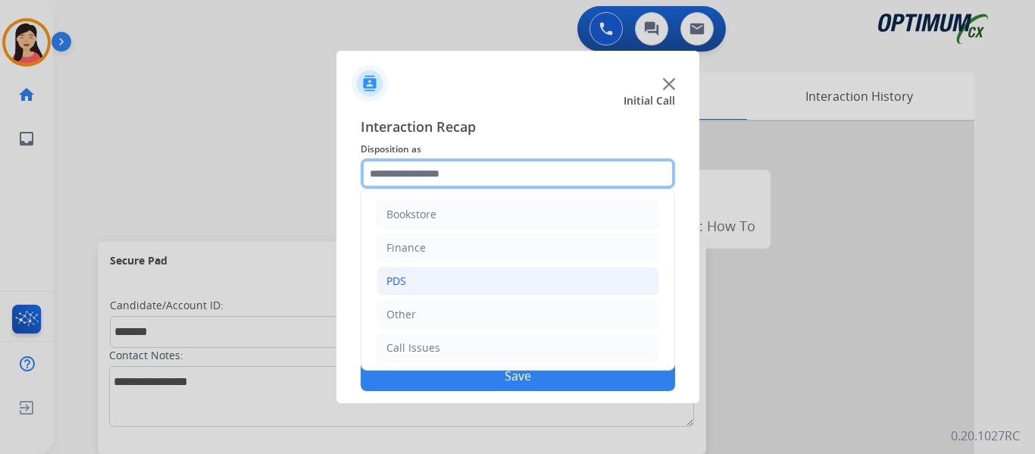
scroll to position [76, 0]
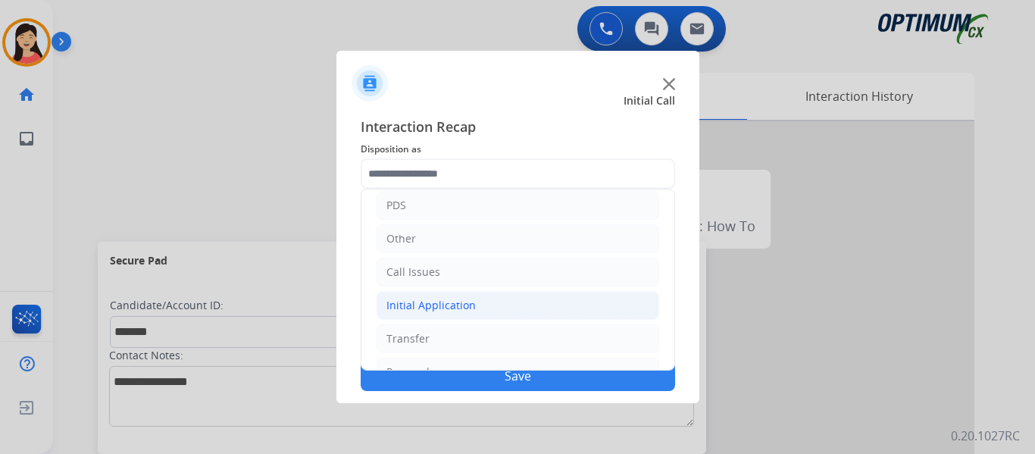
click at [457, 306] on div "Initial Application" at bounding box center [430, 305] width 89 height 15
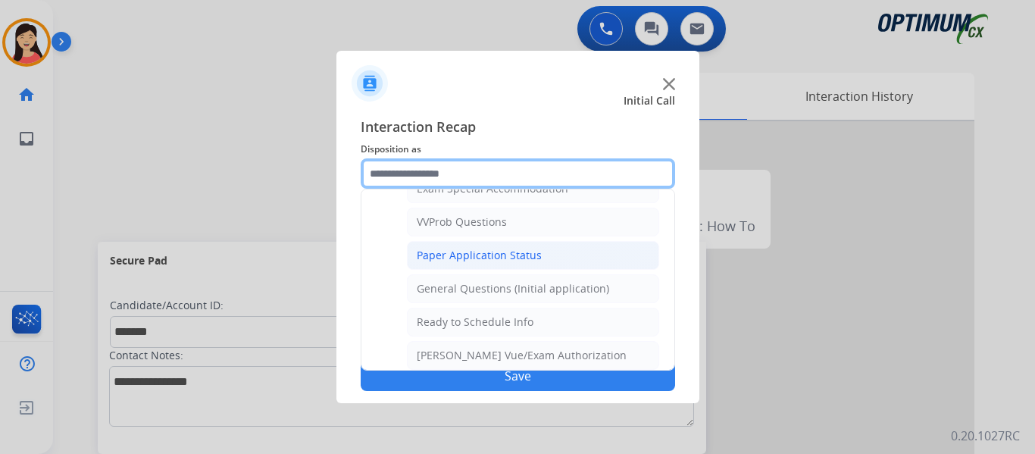
scroll to position [834, 0]
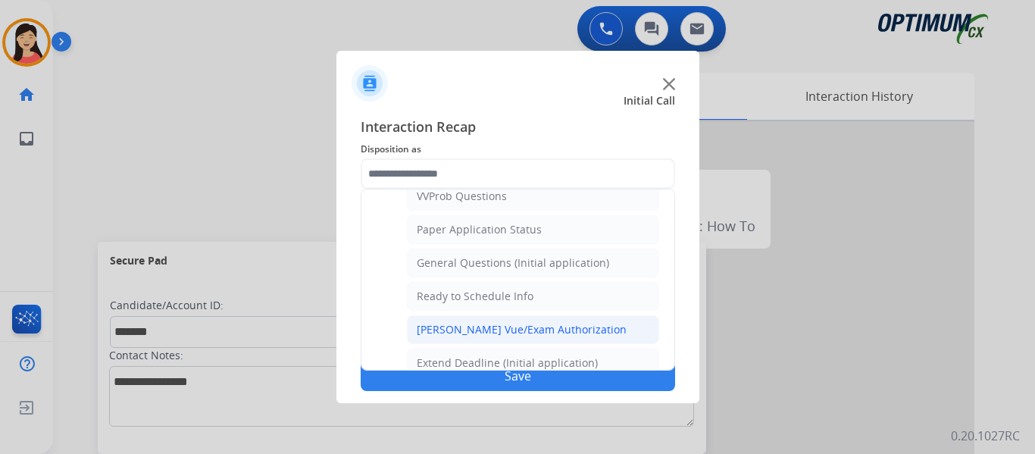
click at [533, 328] on div "[PERSON_NAME] Vue/Exam Authorization" at bounding box center [522, 329] width 210 height 15
type input "**********"
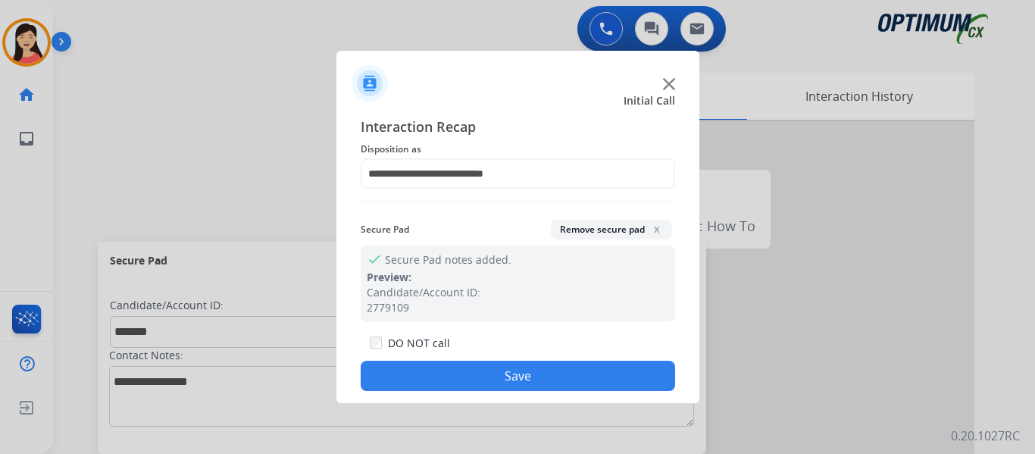
click at [555, 382] on button "Save" at bounding box center [518, 376] width 314 height 30
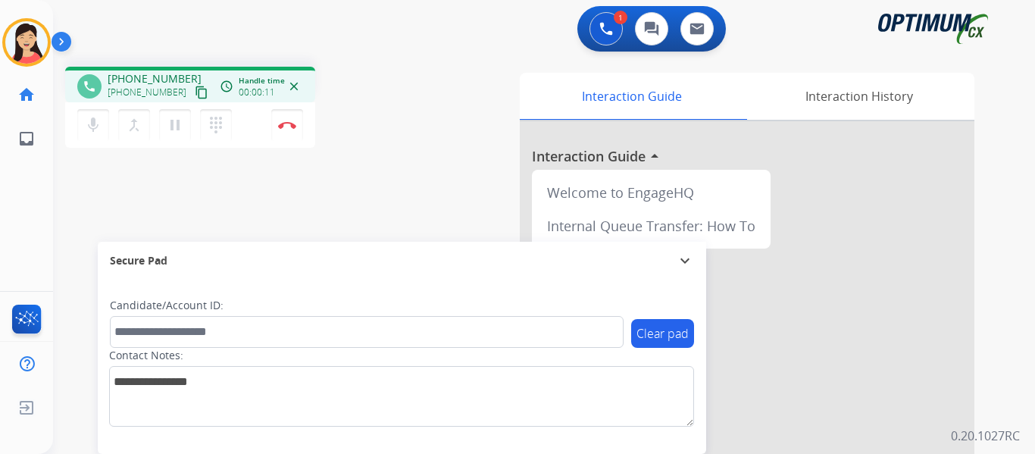
click at [195, 90] on mat-icon "content_copy" at bounding box center [202, 93] width 14 height 14
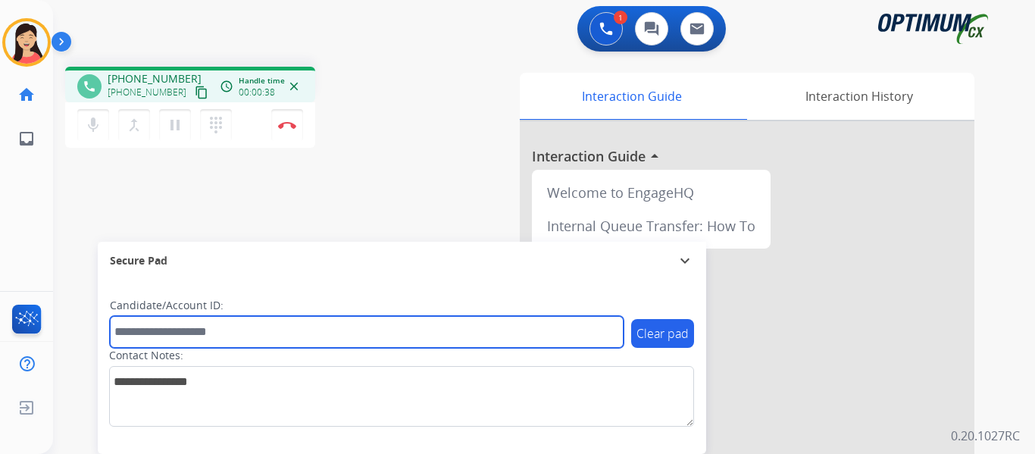
click at [359, 329] on input "text" at bounding box center [367, 332] width 514 height 32
paste input "*******"
type input "*******"
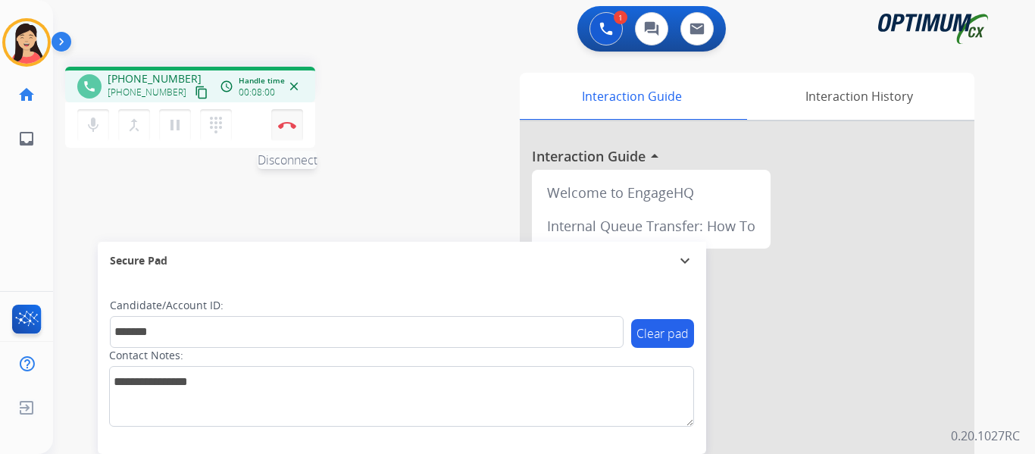
click at [289, 132] on button "Disconnect" at bounding box center [287, 125] width 32 height 32
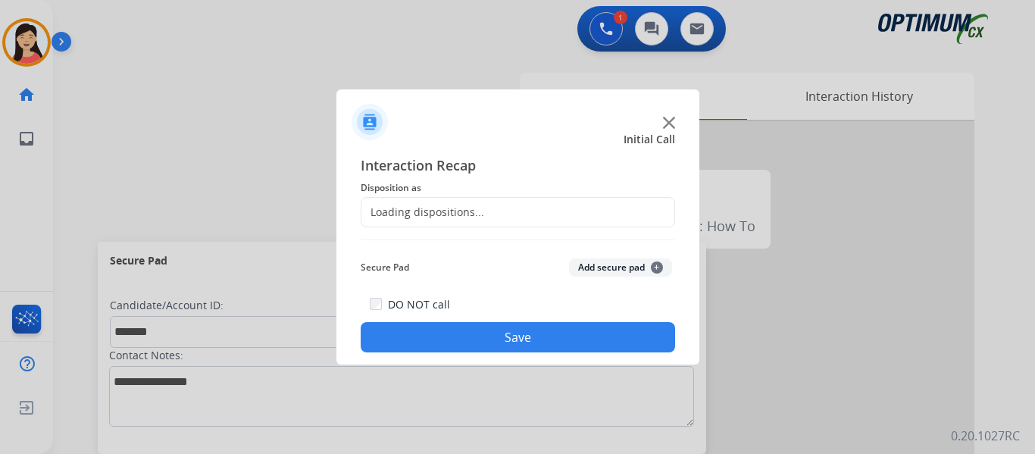
click at [654, 256] on div "Secure Pad Add secure pad +" at bounding box center [518, 267] width 314 height 30
click at [646, 264] on button "Add secure pad +" at bounding box center [620, 267] width 103 height 18
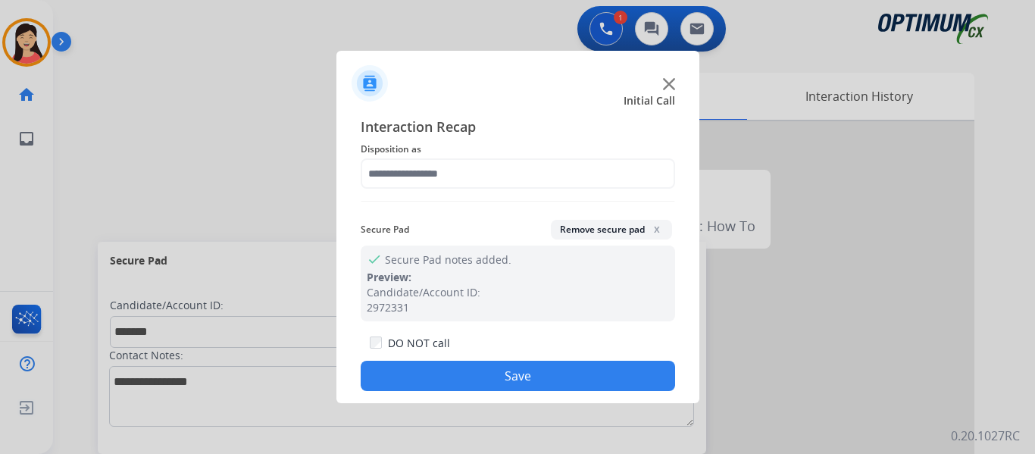
click at [523, 192] on div "Interaction Recap Disposition as Secure Pad Remove secure pad x check Secure Pa…" at bounding box center [518, 253] width 314 height 275
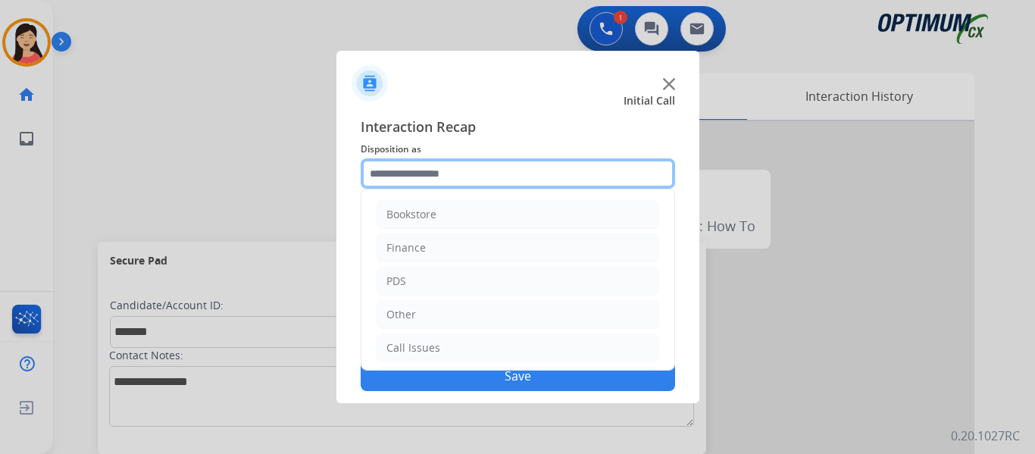
click at [490, 168] on input "text" at bounding box center [518, 173] width 314 height 30
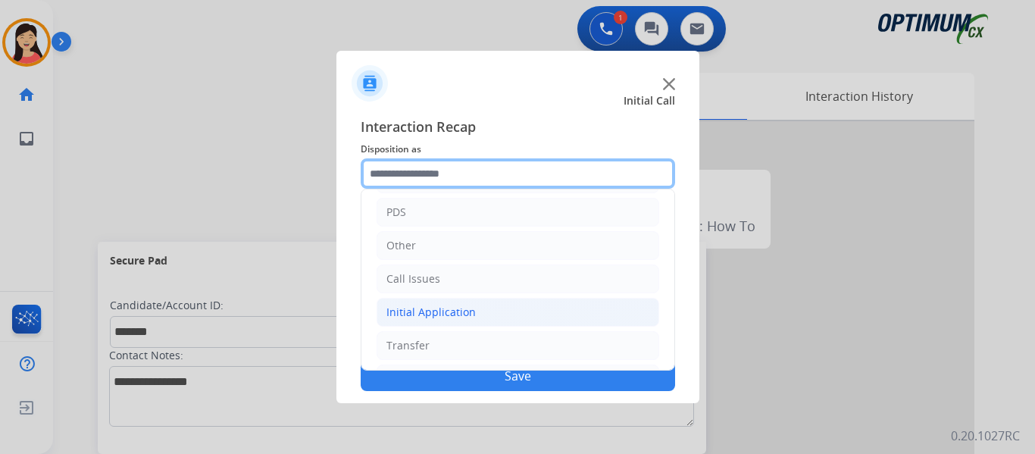
scroll to position [103, 0]
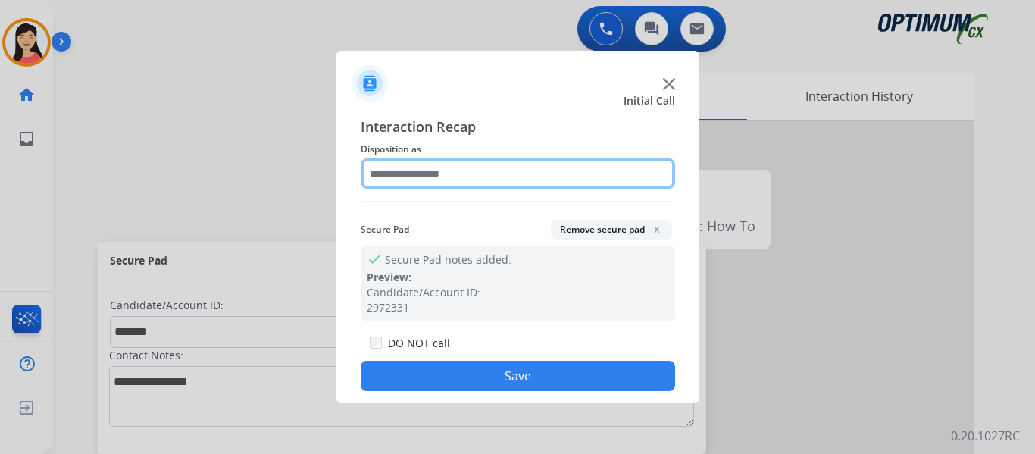
click at [383, 159] on input "text" at bounding box center [518, 173] width 314 height 30
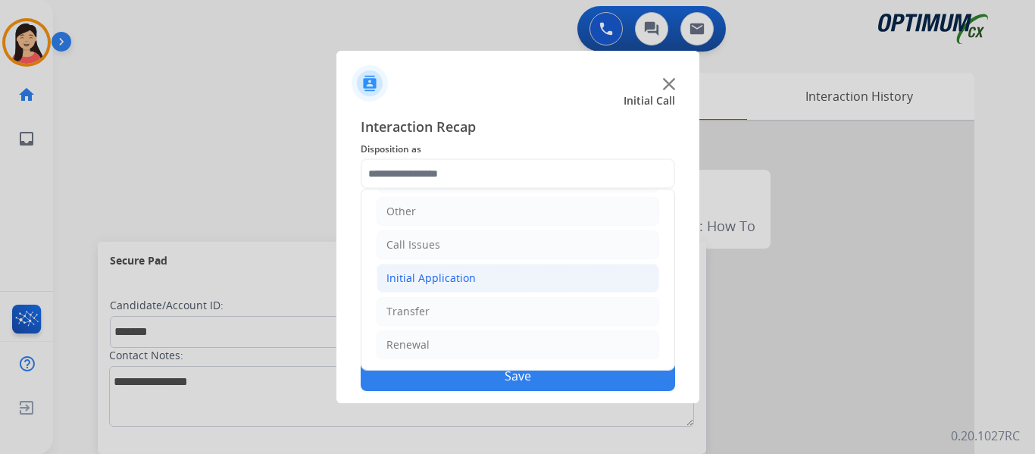
click at [427, 276] on div "Initial Application" at bounding box center [430, 278] width 89 height 15
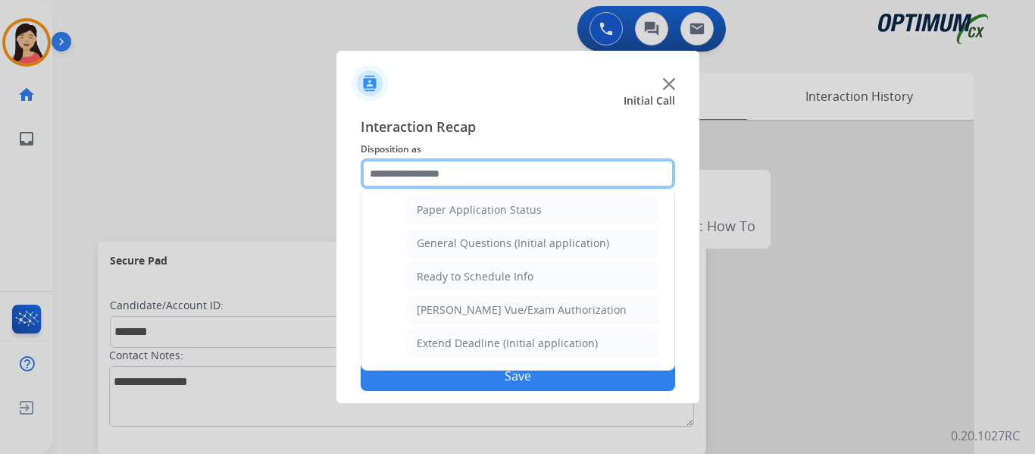
scroll to position [861, 0]
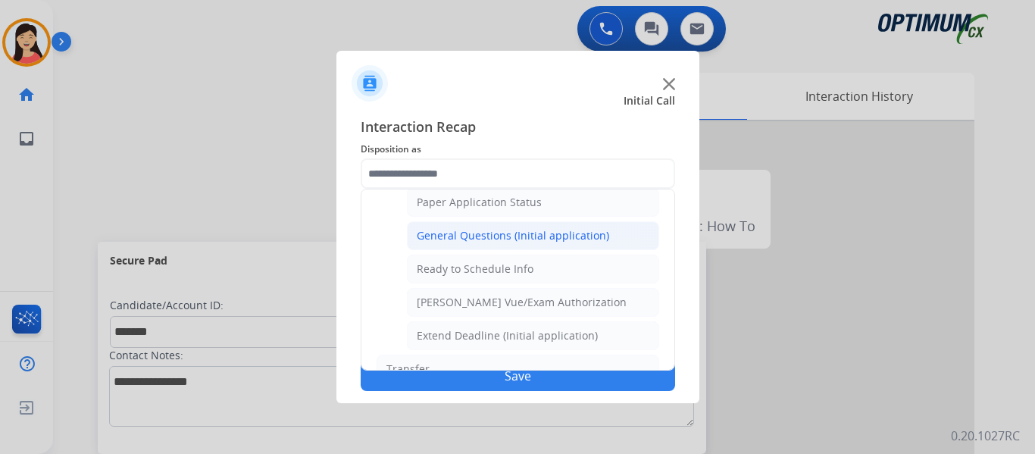
click at [510, 233] on div "General Questions (Initial application)" at bounding box center [513, 235] width 192 height 15
type input "**********"
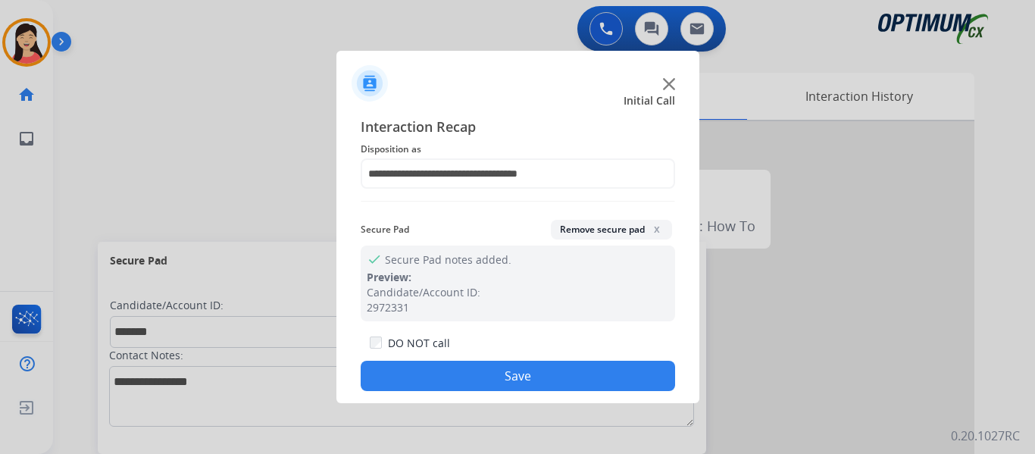
click at [571, 371] on button "Save" at bounding box center [518, 376] width 314 height 30
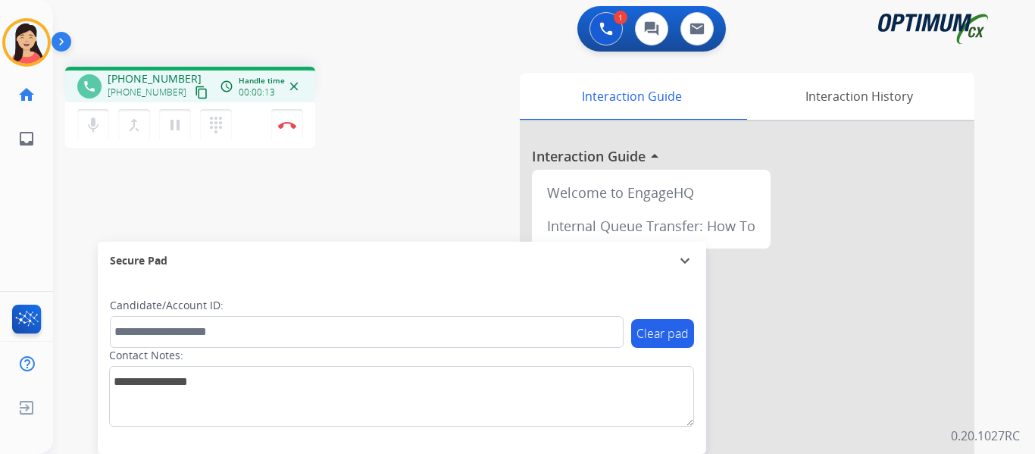
click at [195, 88] on mat-icon "content_copy" at bounding box center [202, 93] width 14 height 14
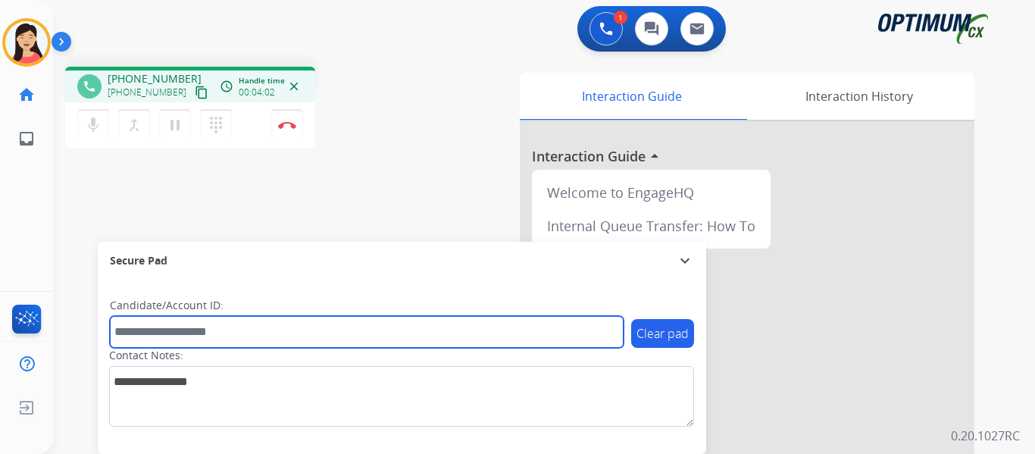
click at [296, 336] on input "text" at bounding box center [367, 332] width 514 height 32
paste input "*******"
type input "*******"
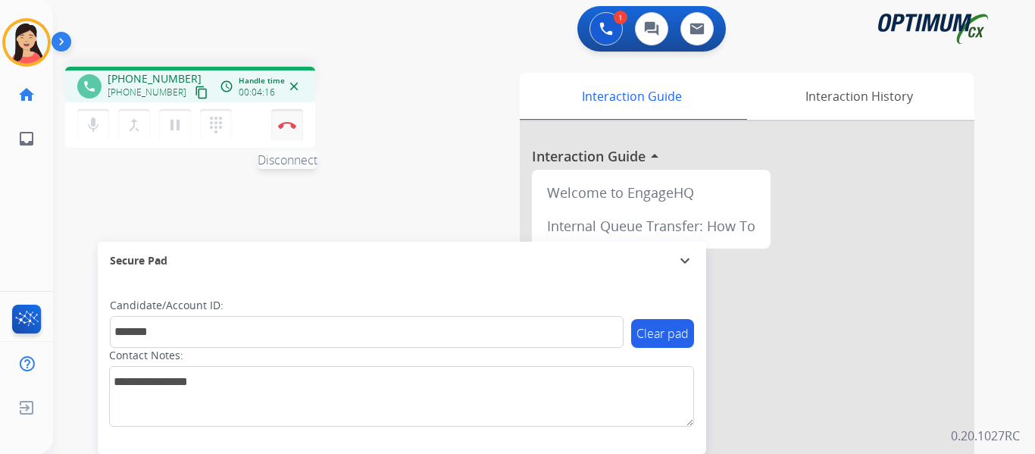
drag, startPoint x: 289, startPoint y: 124, endPoint x: 403, endPoint y: 221, distance: 149.9
click at [290, 124] on img at bounding box center [287, 125] width 18 height 8
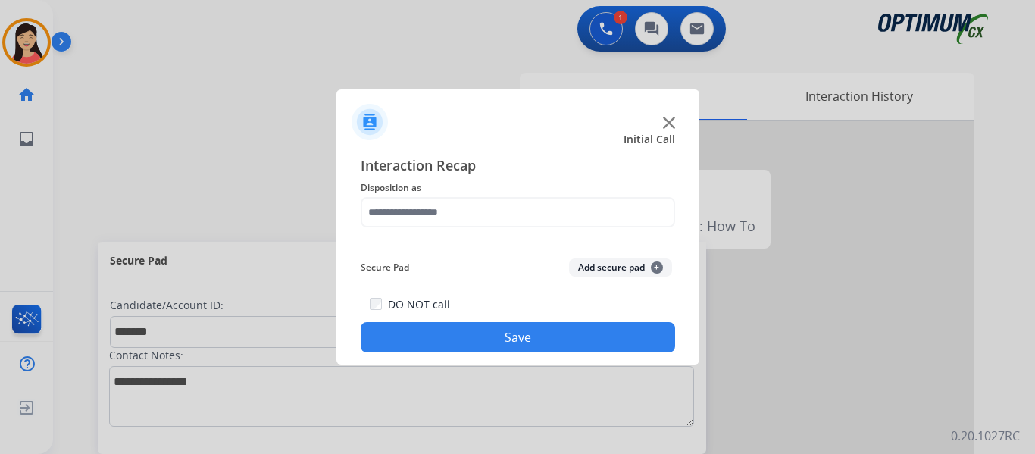
click at [579, 270] on button "Add secure pad +" at bounding box center [620, 267] width 103 height 18
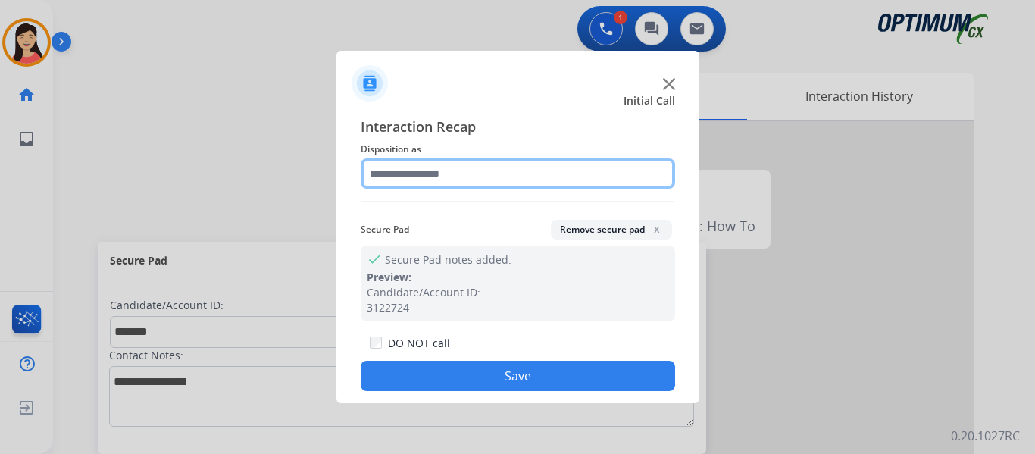
click at [487, 175] on input "text" at bounding box center [518, 173] width 314 height 30
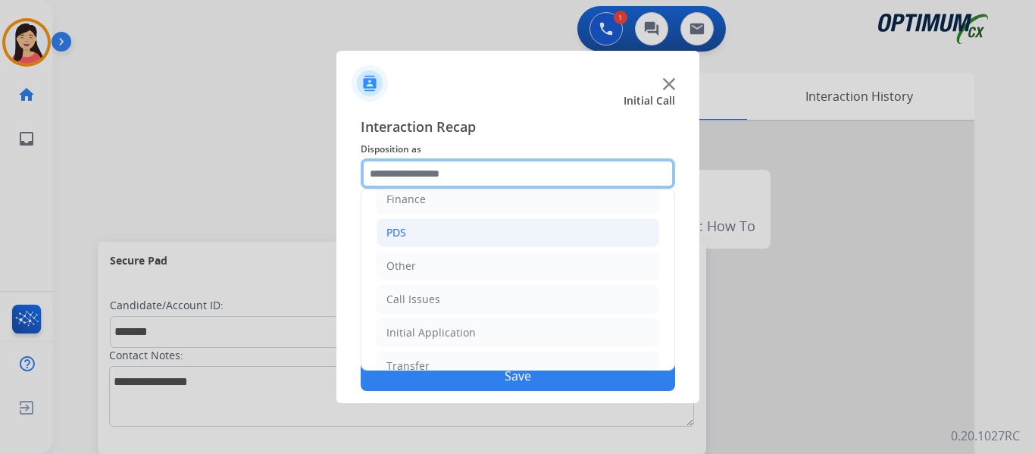
scroll to position [103, 0]
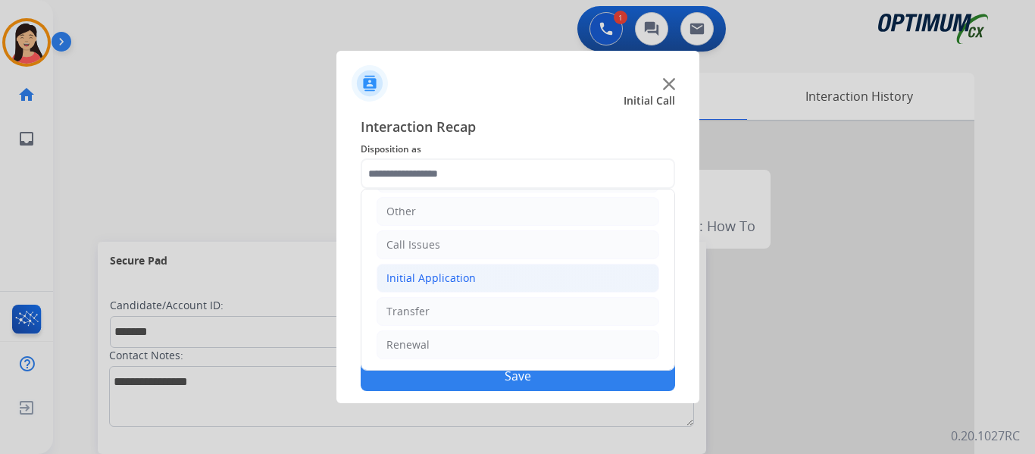
click at [452, 279] on div "Initial Application" at bounding box center [430, 278] width 89 height 15
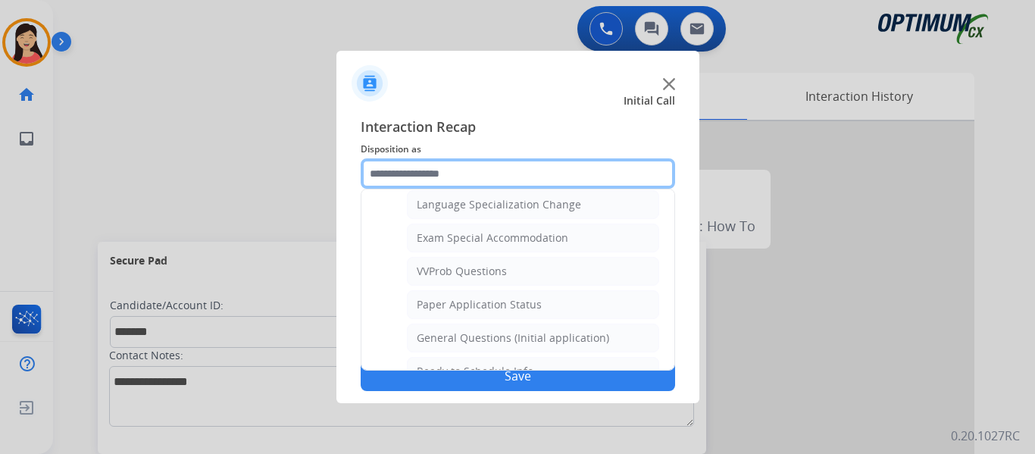
scroll to position [785, 0]
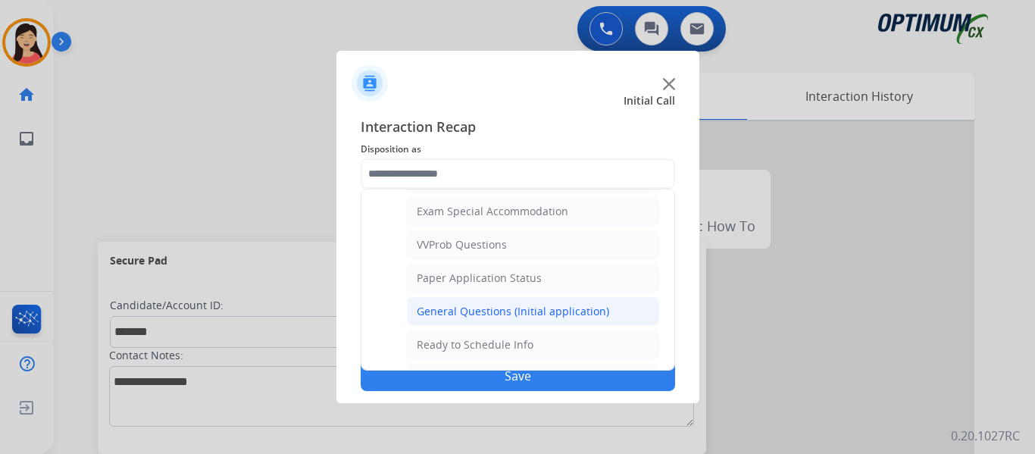
click at [537, 315] on div "General Questions (Initial application)" at bounding box center [513, 311] width 192 height 15
type input "**********"
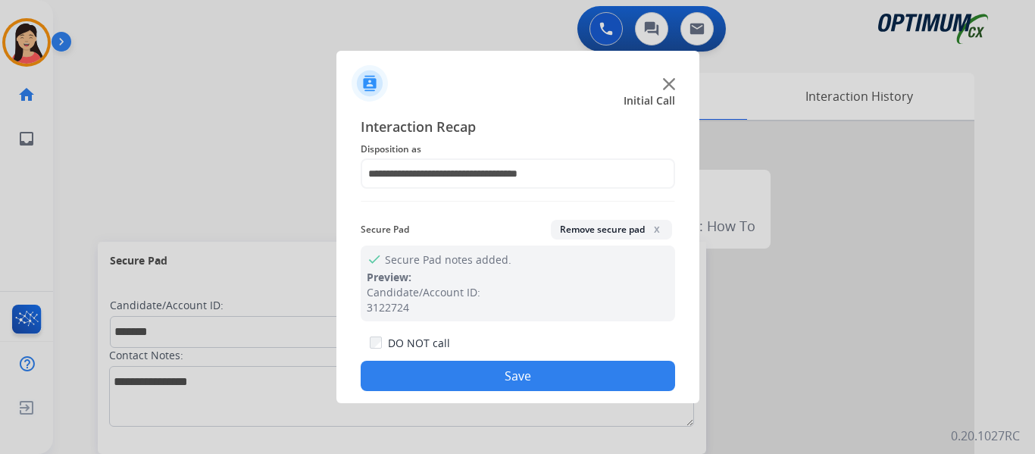
click at [584, 380] on button "Save" at bounding box center [518, 376] width 314 height 30
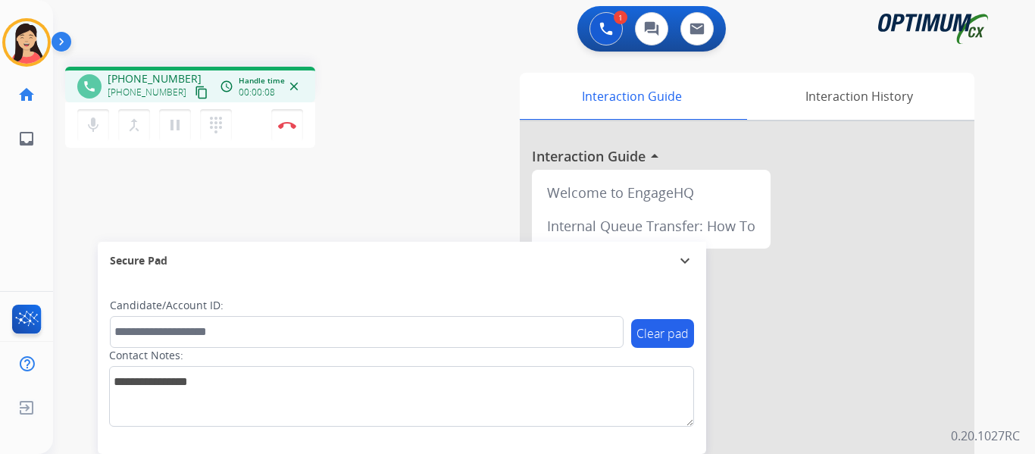
click at [195, 94] on mat-icon "content_copy" at bounding box center [202, 93] width 14 height 14
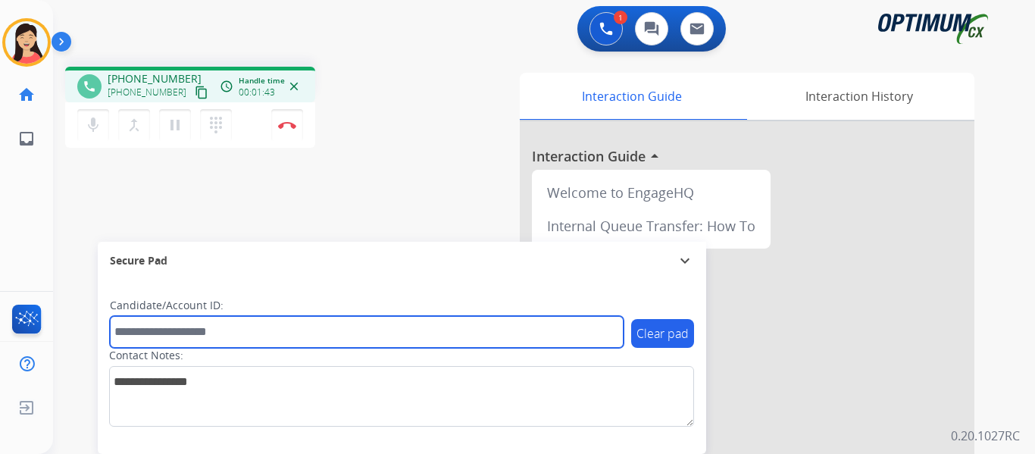
click at [299, 336] on input "text" at bounding box center [367, 332] width 514 height 32
paste input "*******"
type input "*******"
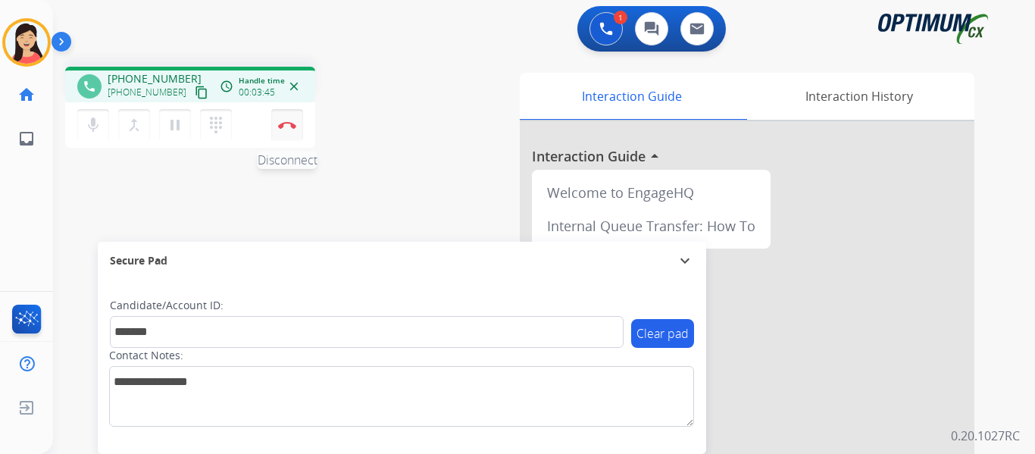
click at [288, 129] on button "Disconnect" at bounding box center [287, 125] width 32 height 32
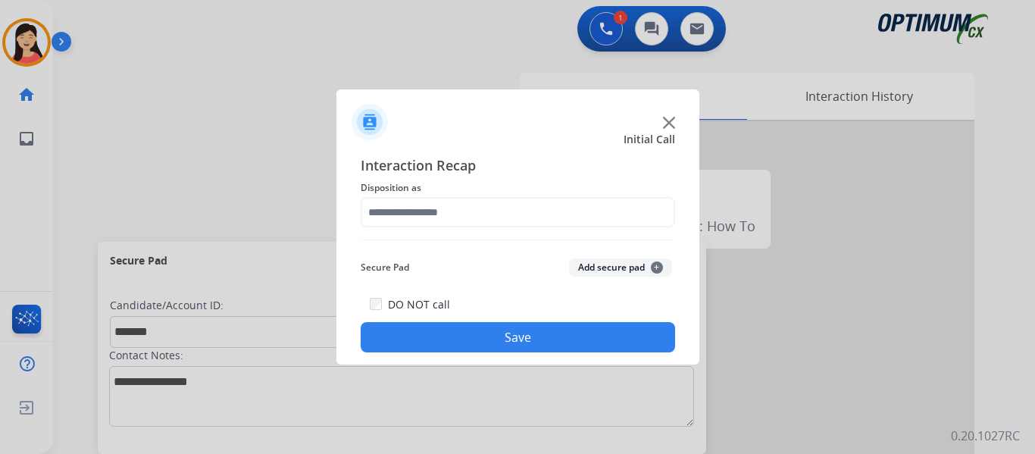
click at [626, 267] on button "Add secure pad +" at bounding box center [620, 267] width 103 height 18
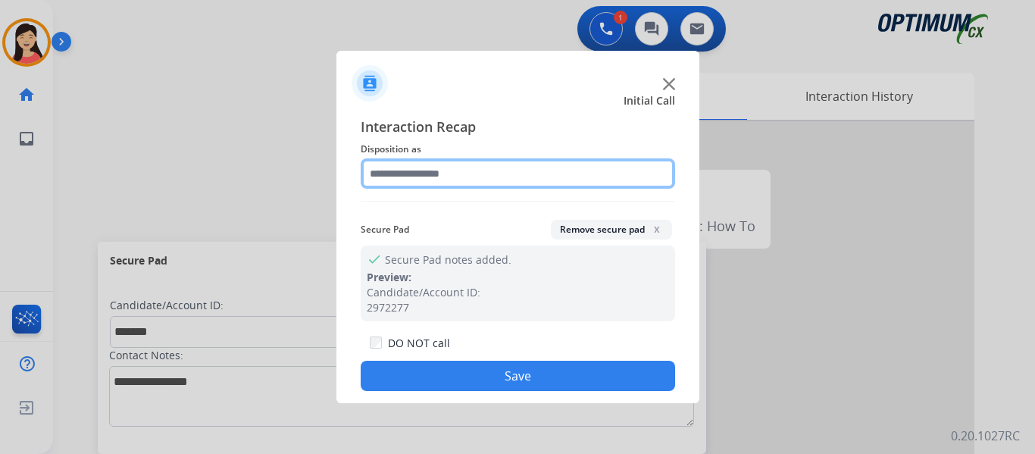
click at [489, 180] on input "text" at bounding box center [518, 173] width 314 height 30
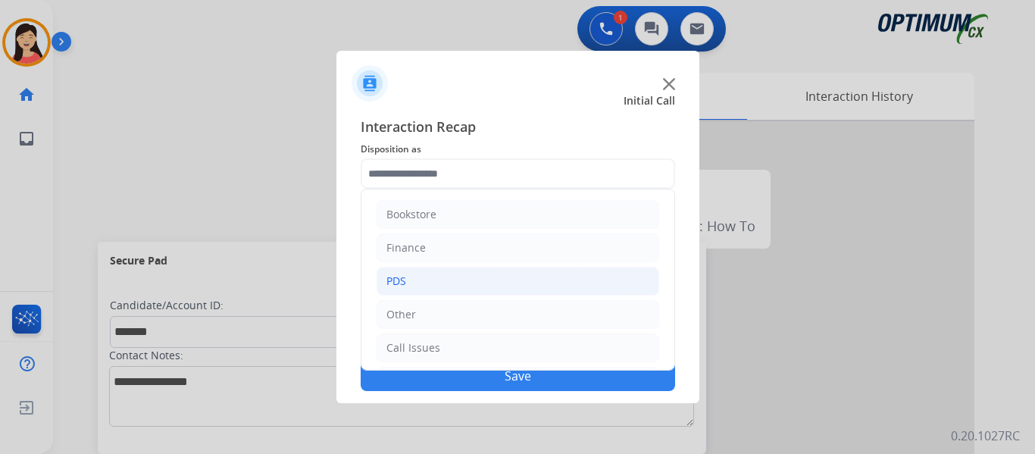
click at [434, 272] on li "PDS" at bounding box center [518, 281] width 283 height 29
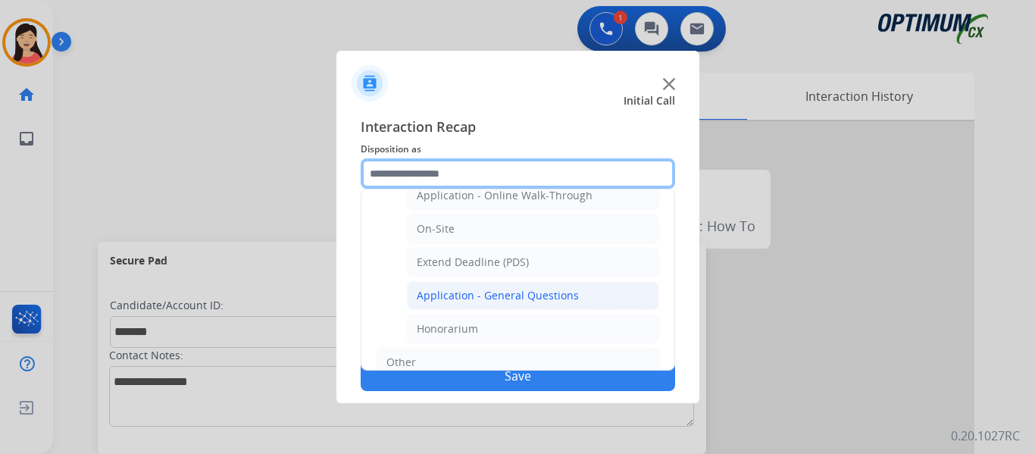
scroll to position [382, 0]
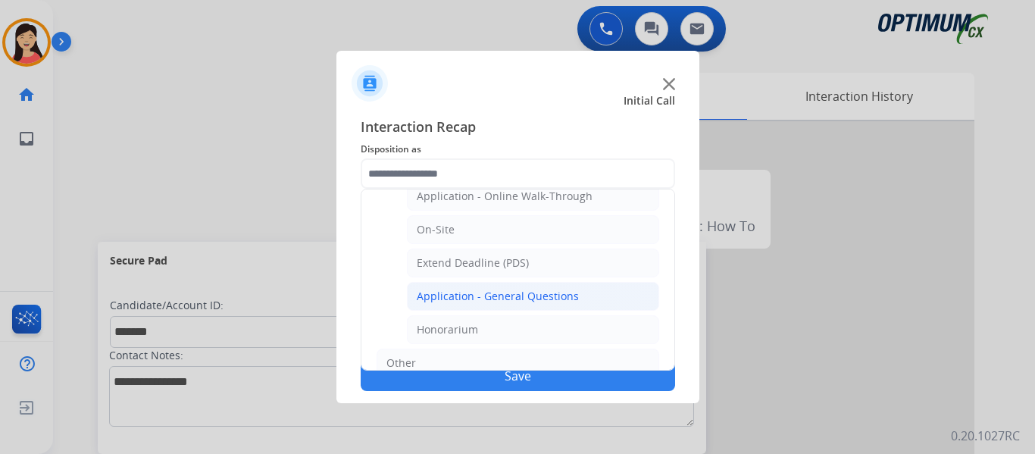
click at [519, 298] on div "Application - General Questions" at bounding box center [498, 296] width 162 height 15
type input "**********"
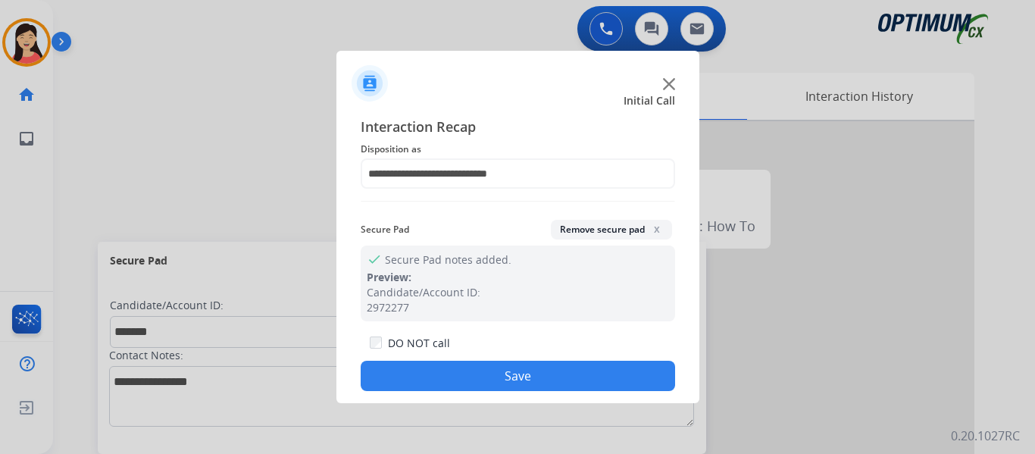
click at [574, 380] on button "Save" at bounding box center [518, 376] width 314 height 30
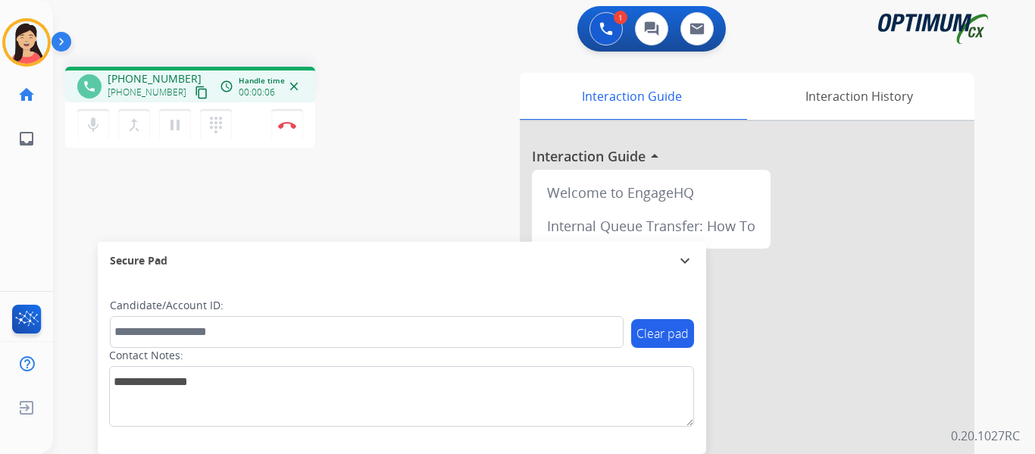
click at [192, 99] on button "content_copy" at bounding box center [201, 92] width 18 height 18
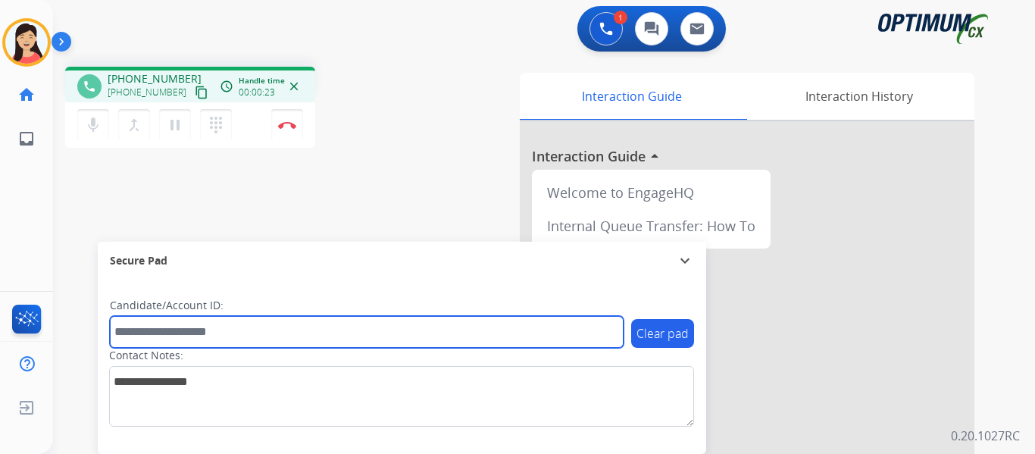
click at [354, 330] on input "text" at bounding box center [367, 332] width 514 height 32
paste input "*******"
type input "*******"
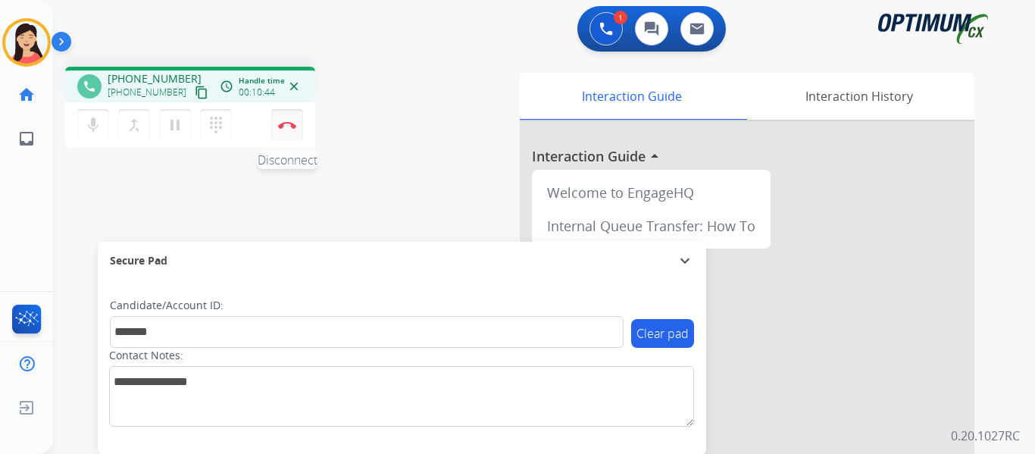
click at [292, 128] on img at bounding box center [287, 125] width 18 height 8
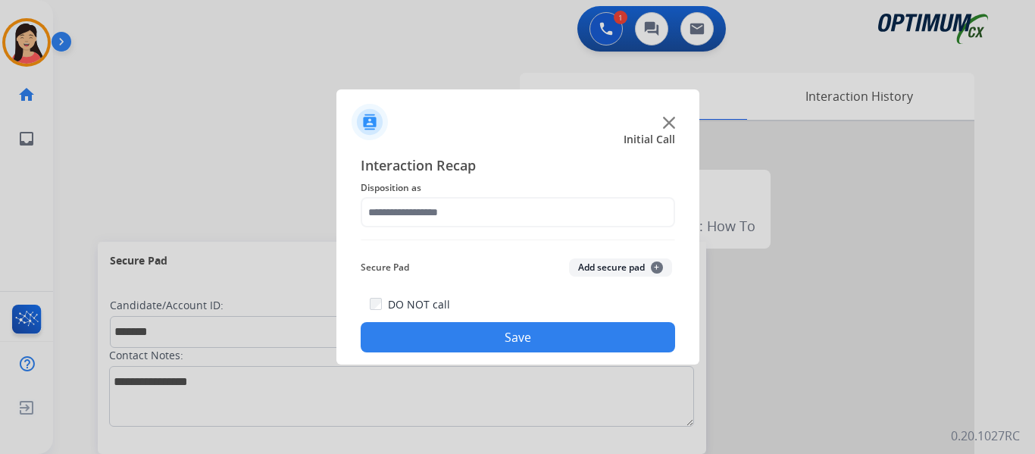
click at [599, 261] on button "Add secure pad +" at bounding box center [620, 267] width 103 height 18
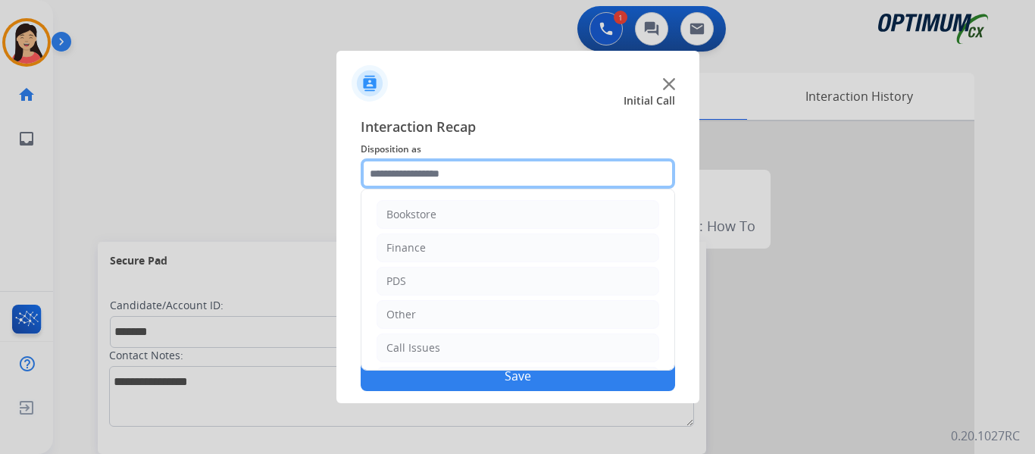
click at [464, 179] on input "text" at bounding box center [518, 173] width 314 height 30
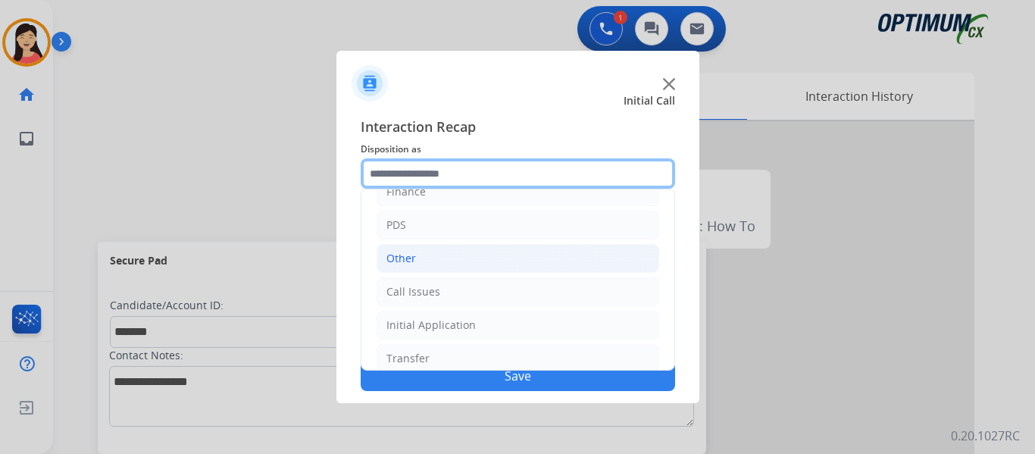
scroll to position [103, 0]
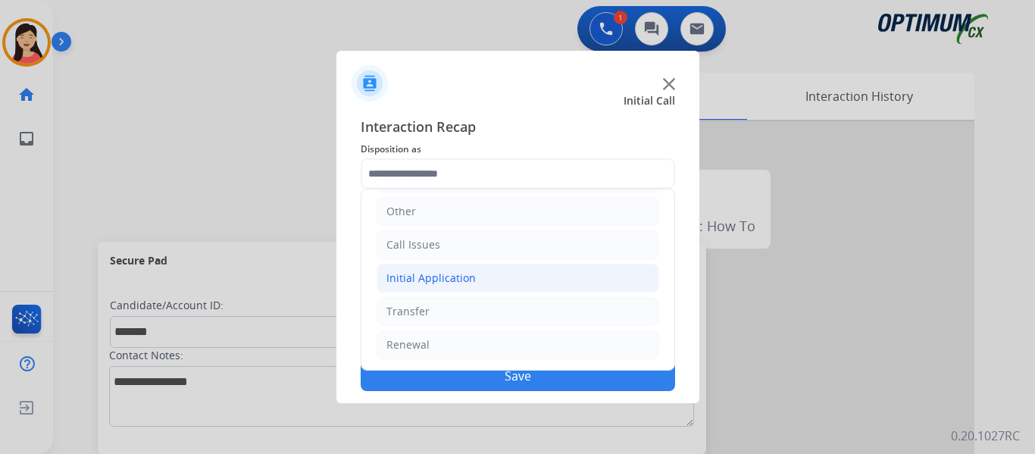
click at [420, 279] on div "Initial Application" at bounding box center [430, 278] width 89 height 15
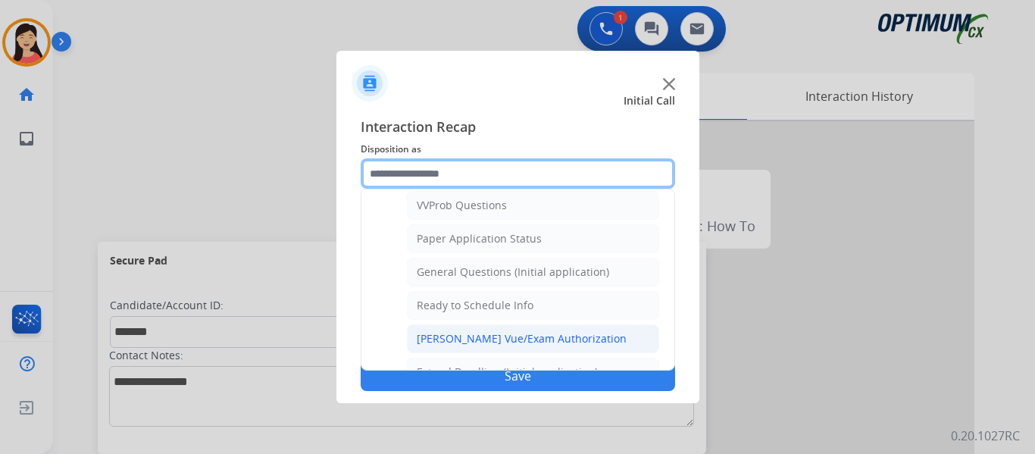
scroll to position [861, 0]
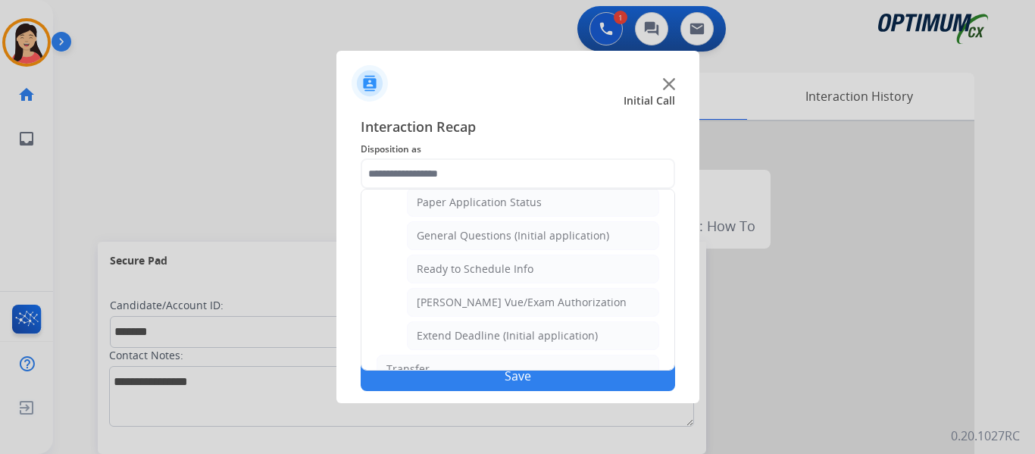
click at [508, 242] on div "General Questions (Initial application)" at bounding box center [513, 235] width 192 height 15
type input "**********"
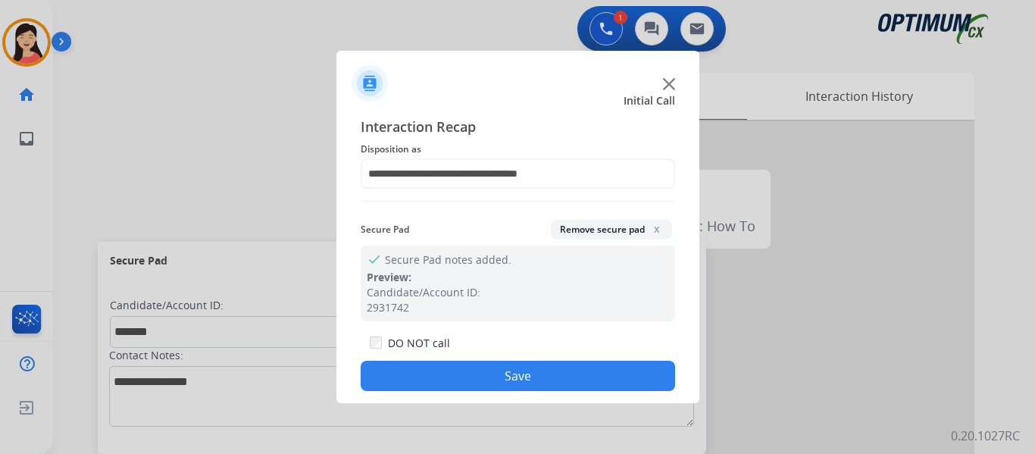
click at [544, 379] on button "Save" at bounding box center [518, 376] width 314 height 30
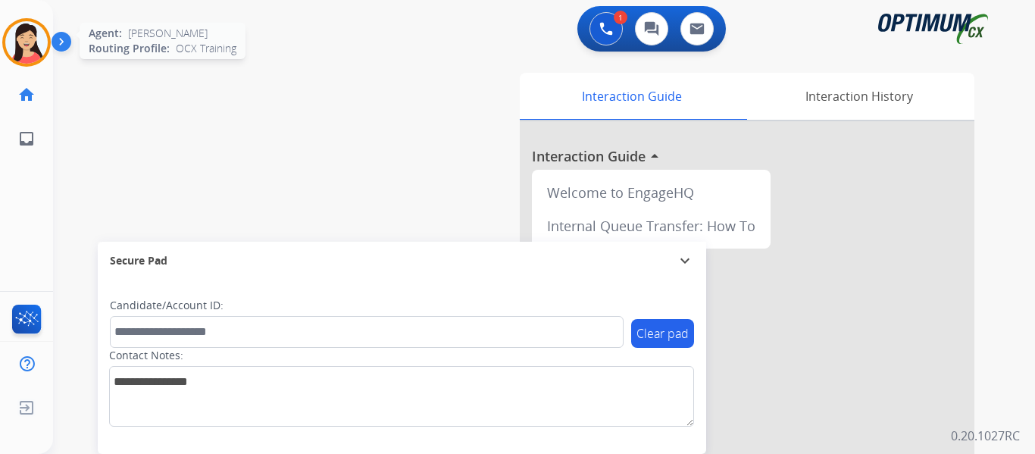
click at [45, 35] on img at bounding box center [26, 42] width 42 height 42
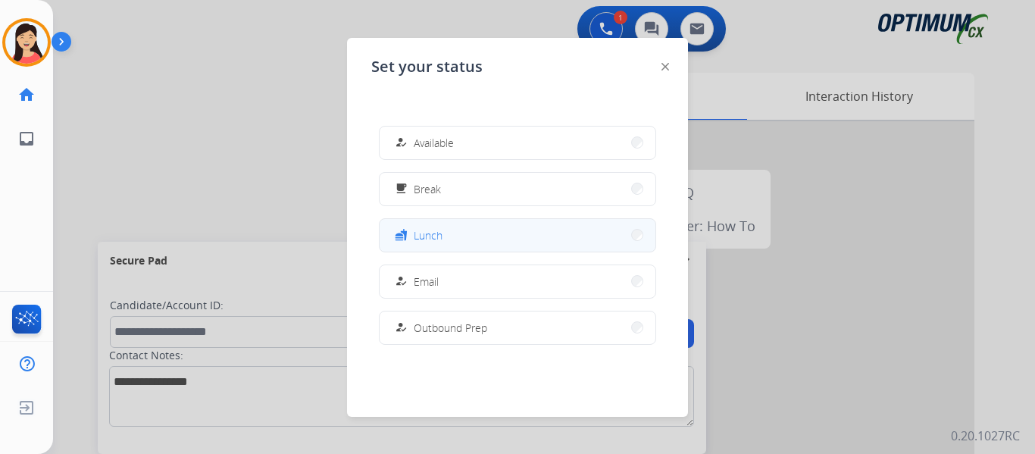
click at [512, 239] on button "fastfood Lunch" at bounding box center [518, 235] width 276 height 33
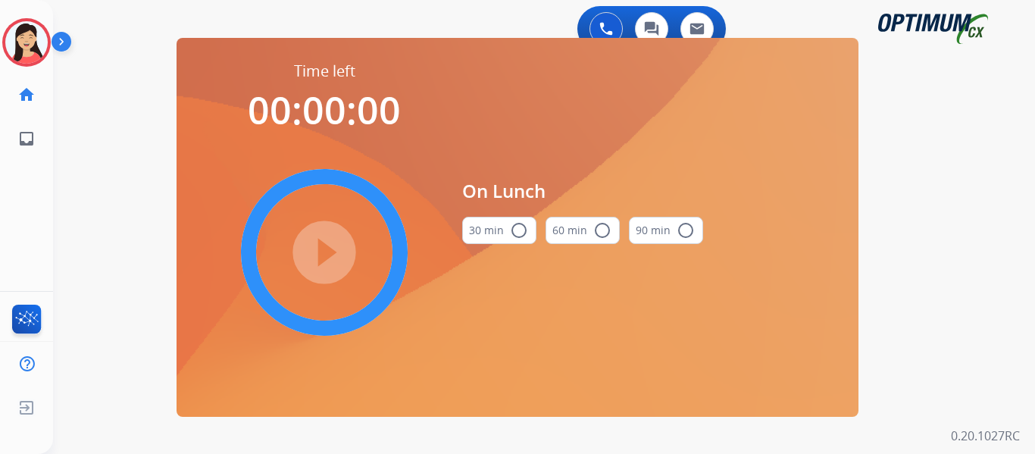
click at [505, 234] on button "30 min radio_button_unchecked" at bounding box center [499, 230] width 74 height 27
click at [326, 249] on mat-icon "play_circle_filled" at bounding box center [324, 252] width 18 height 18
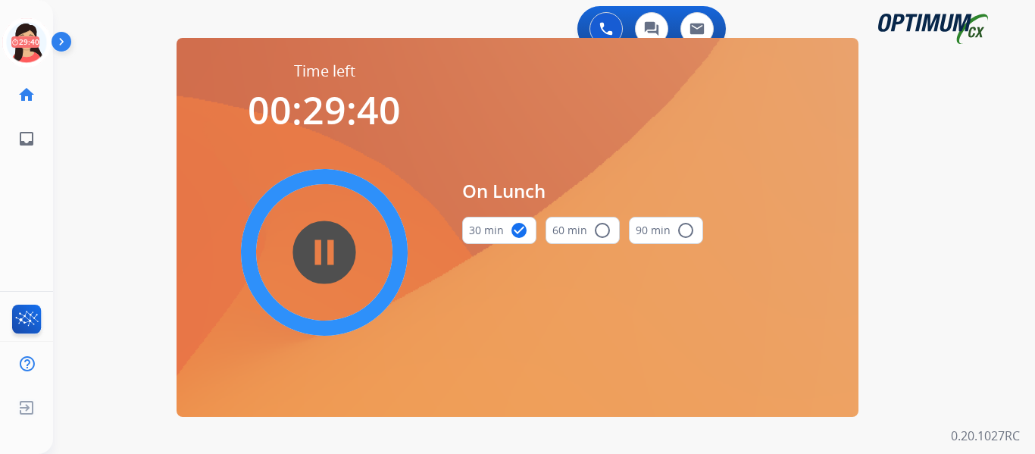
click at [95, 226] on div "0 Voice Interactions 0 Chat Interactions 0 Email Interactions swap_horiz Break …" at bounding box center [544, 227] width 982 height 454
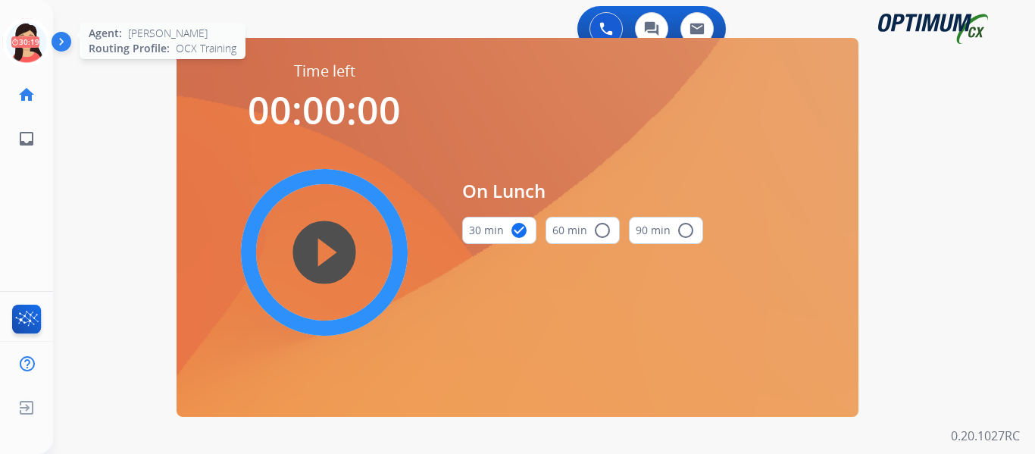
click at [20, 52] on icon at bounding box center [26, 42] width 49 height 49
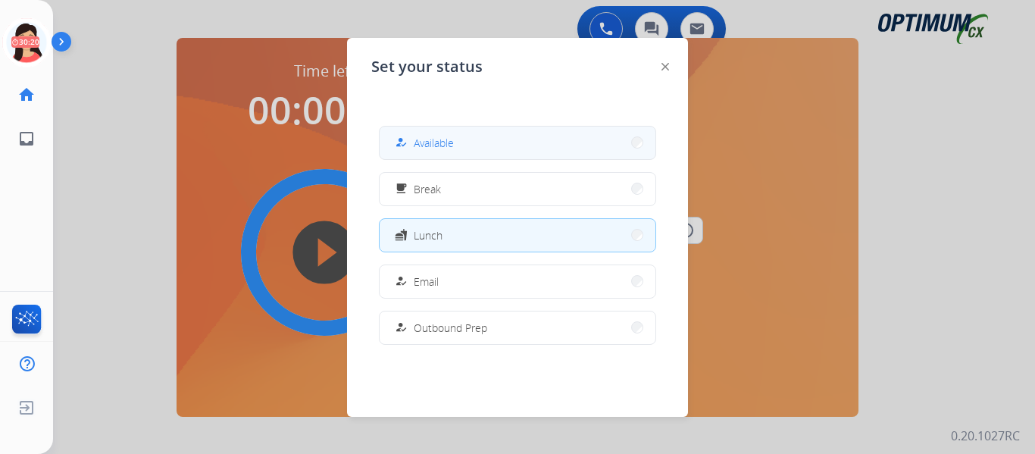
click at [446, 148] on span "Available" at bounding box center [434, 143] width 40 height 16
